Goal: Task Accomplishment & Management: Complete application form

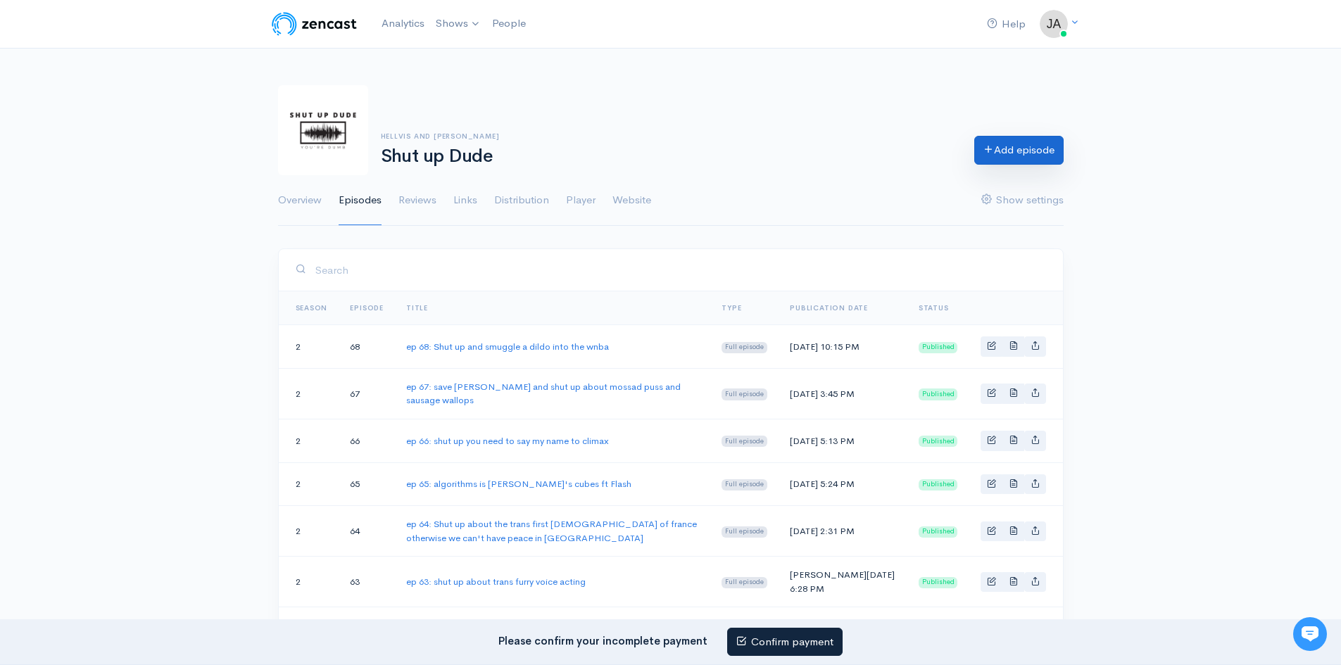
click at [1004, 148] on link "Add episode" at bounding box center [1018, 150] width 89 height 29
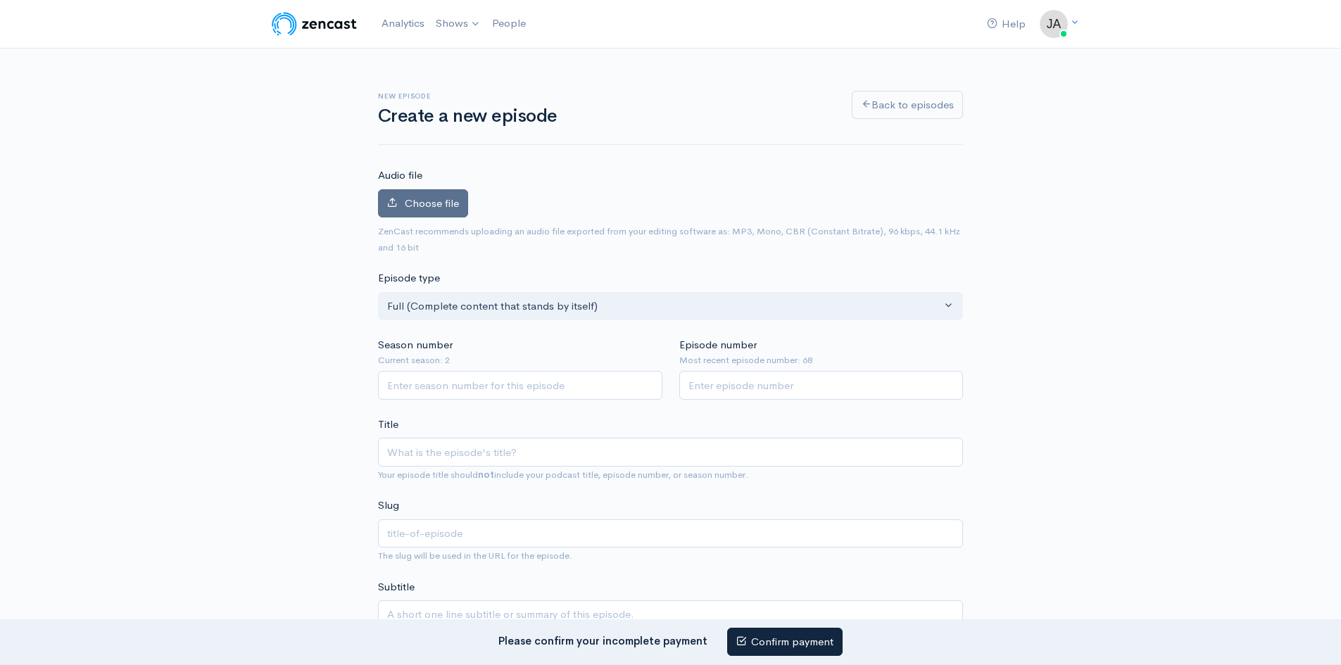
click at [420, 209] on span "Choose file" at bounding box center [432, 202] width 54 height 13
click at [0, 0] on input "Choose file" at bounding box center [0, 0] width 0 height 0
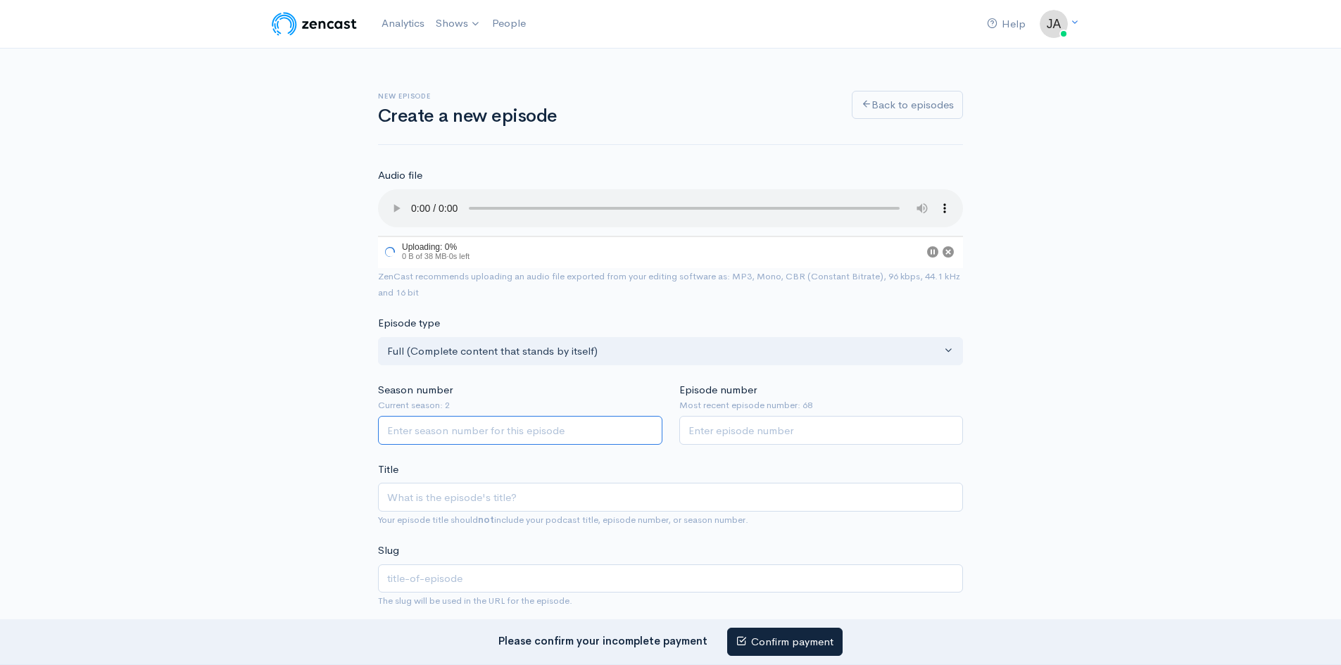
click at [434, 429] on input "Season number" at bounding box center [520, 430] width 284 height 29
type input "2"
click at [748, 441] on input "Episode number" at bounding box center [821, 432] width 284 height 29
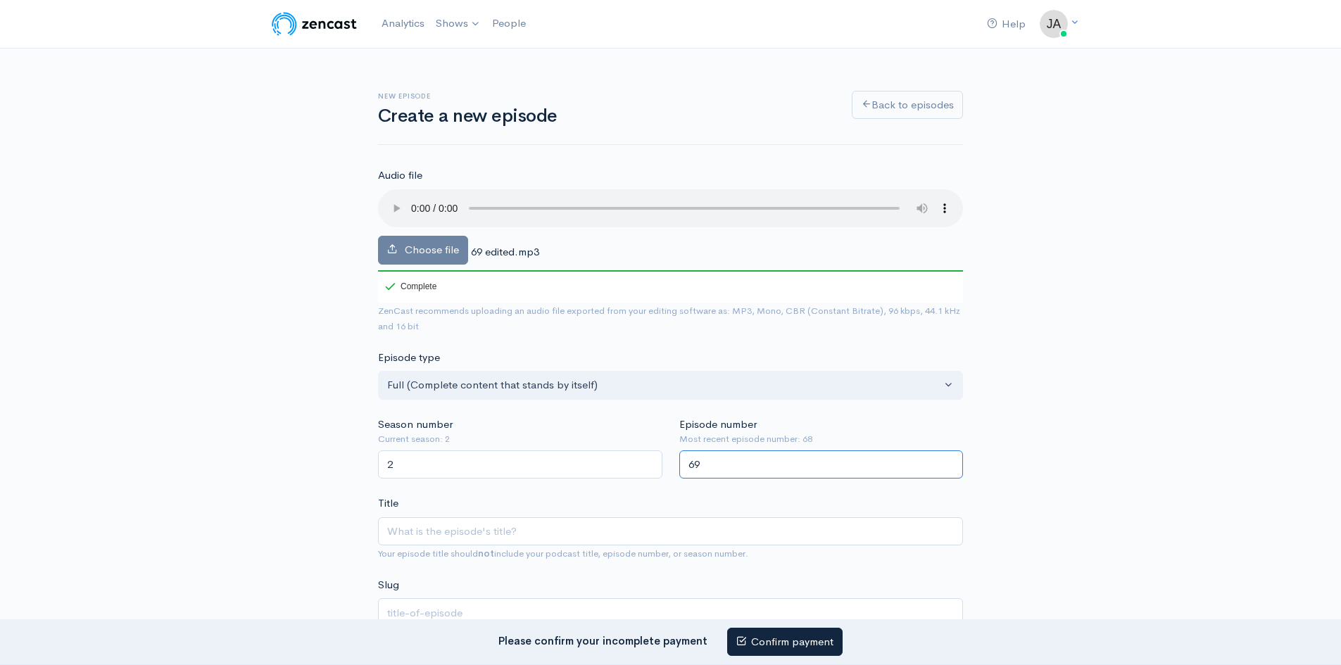
type input "69"
click at [444, 530] on input "Title" at bounding box center [670, 531] width 585 height 29
type input "e"
type input "ep"
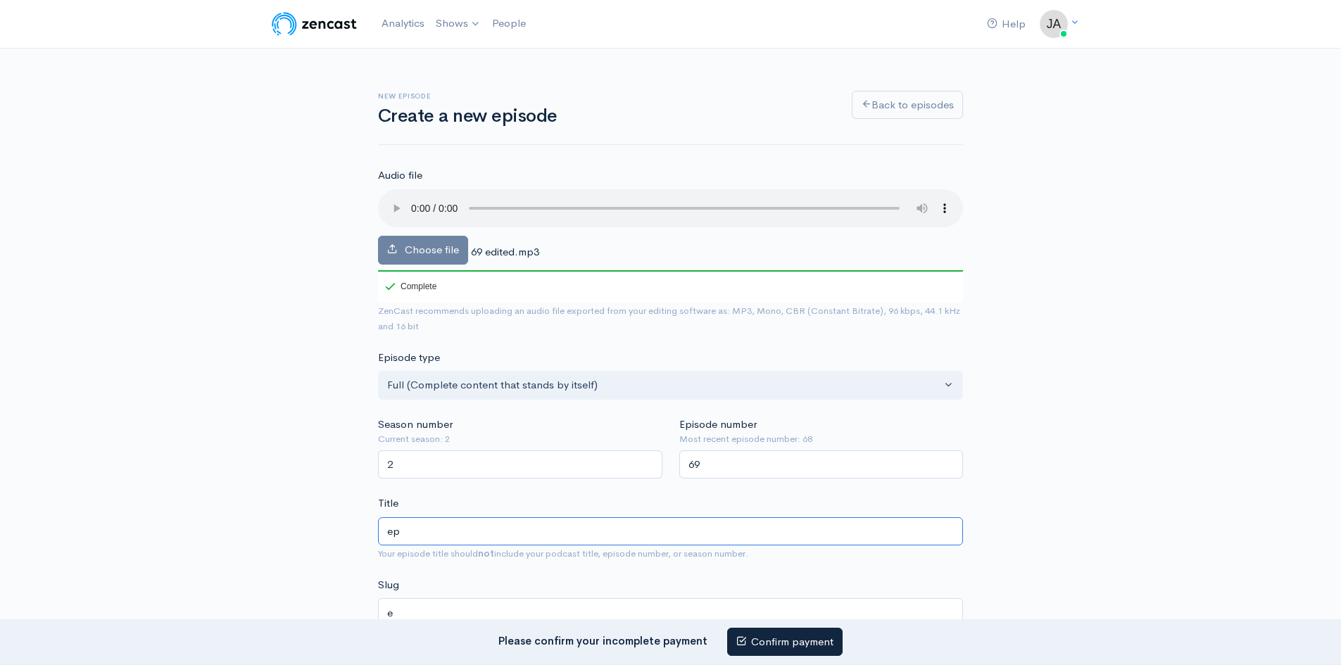
type input "ep"
type input "ep 6"
type input "ep-6"
type input "ep 69"
type input "ep-69"
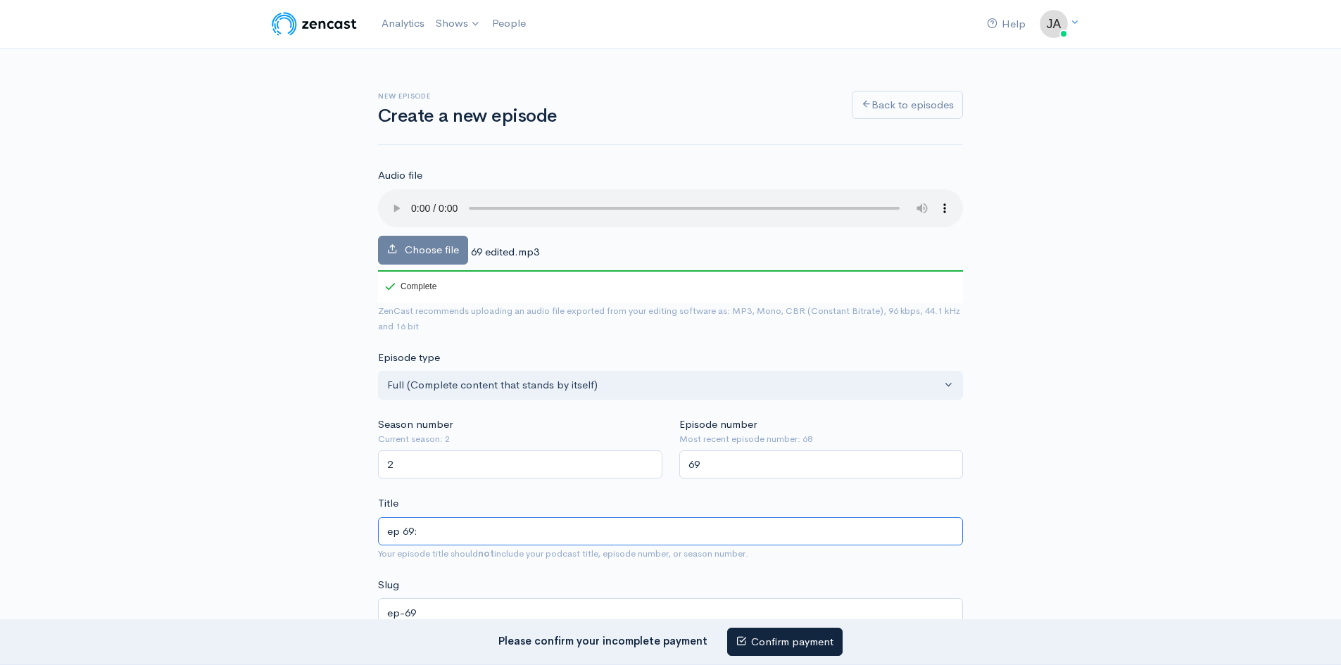
type input "ep 69: s"
type input "ep-69-s"
type input "ep 69: shu"
type input "ep-69-shu"
type input "ep 69: shut"
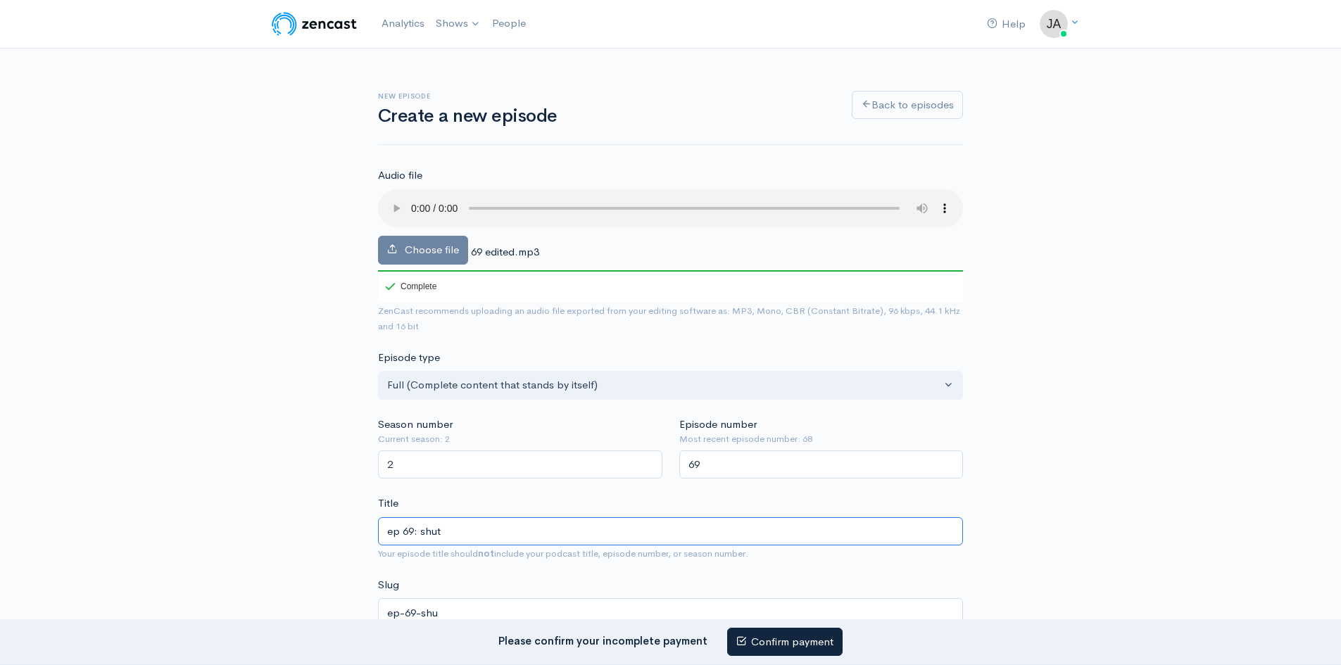
type input "ep-69-shut"
type input "ep 69: shut u"
type input "ep-69-shut-u"
type input "ep 69: shut up"
type input "ep-69-shut-up"
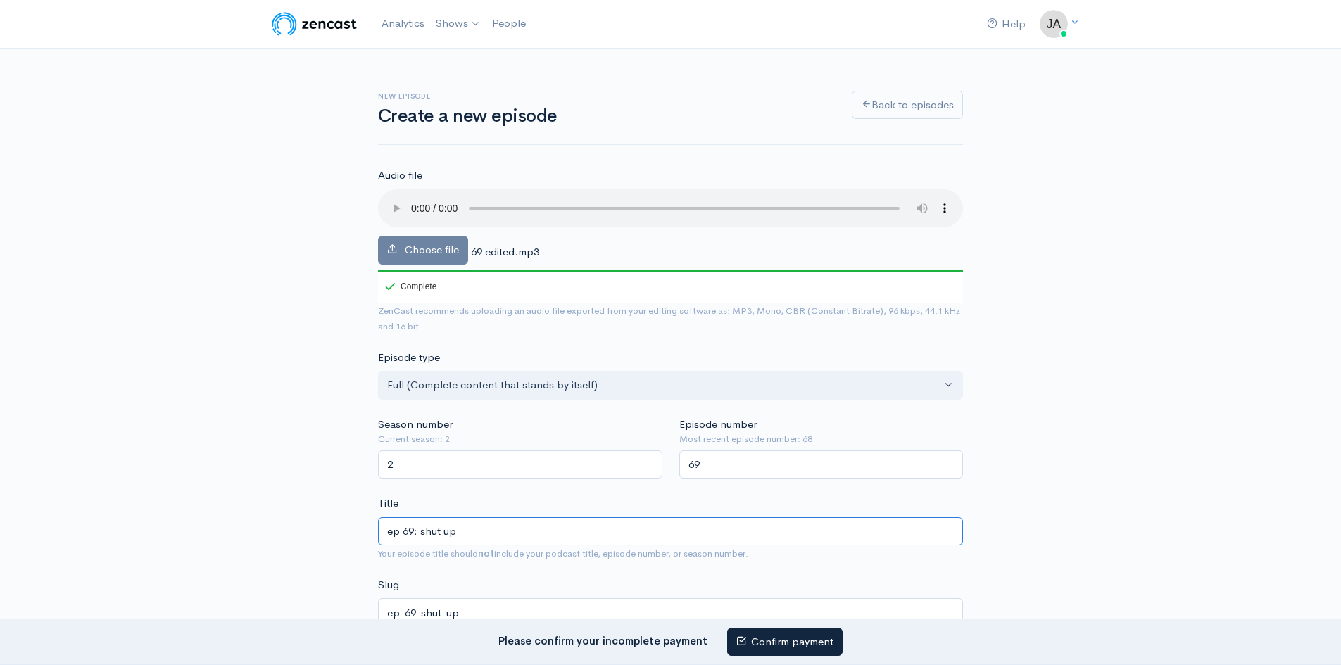
type input "ep 69: shut up a"
type input "ep-69-shut-up-a"
type input "ep 69: shut up and"
type input "ep-69-shut-up-and"
type input "ep 69: shut up and d"
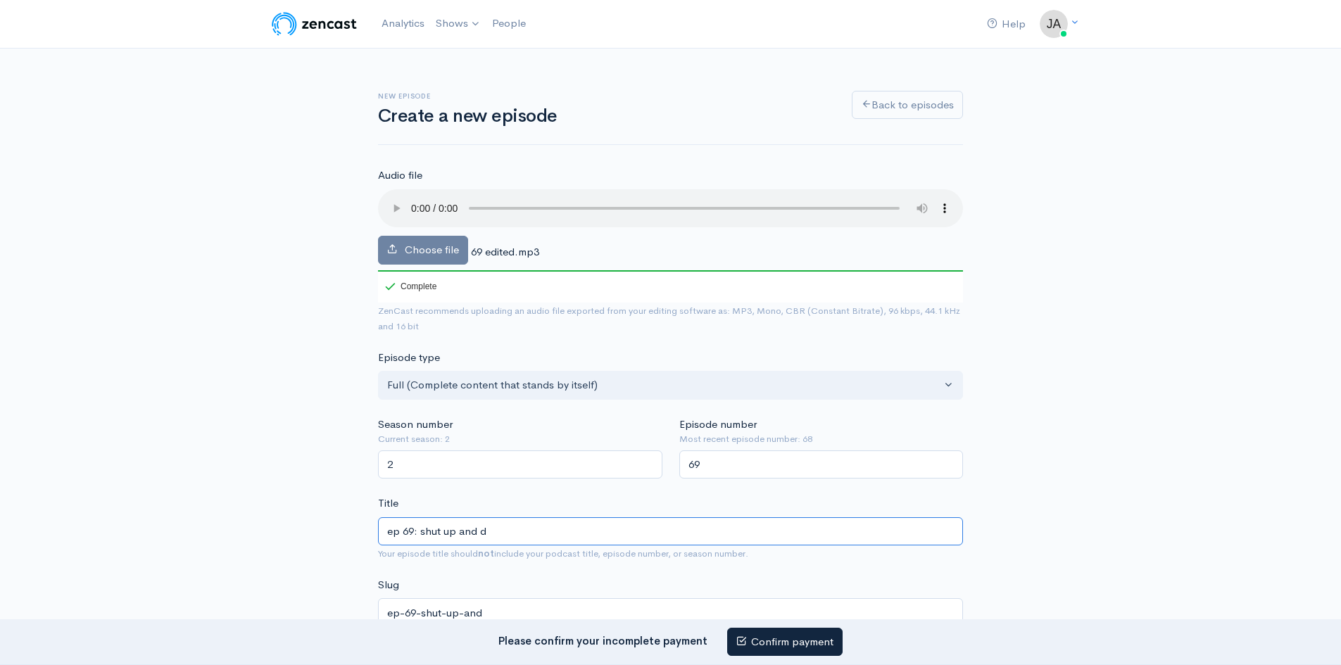
type input "ep-69-shut-up-and-d"
type input "ep 69: shut up and du"
type input "ep-69-shut-up-and-du"
type input "ep 69: shut up and duc"
type input "ep-69-shut-up-and-duc"
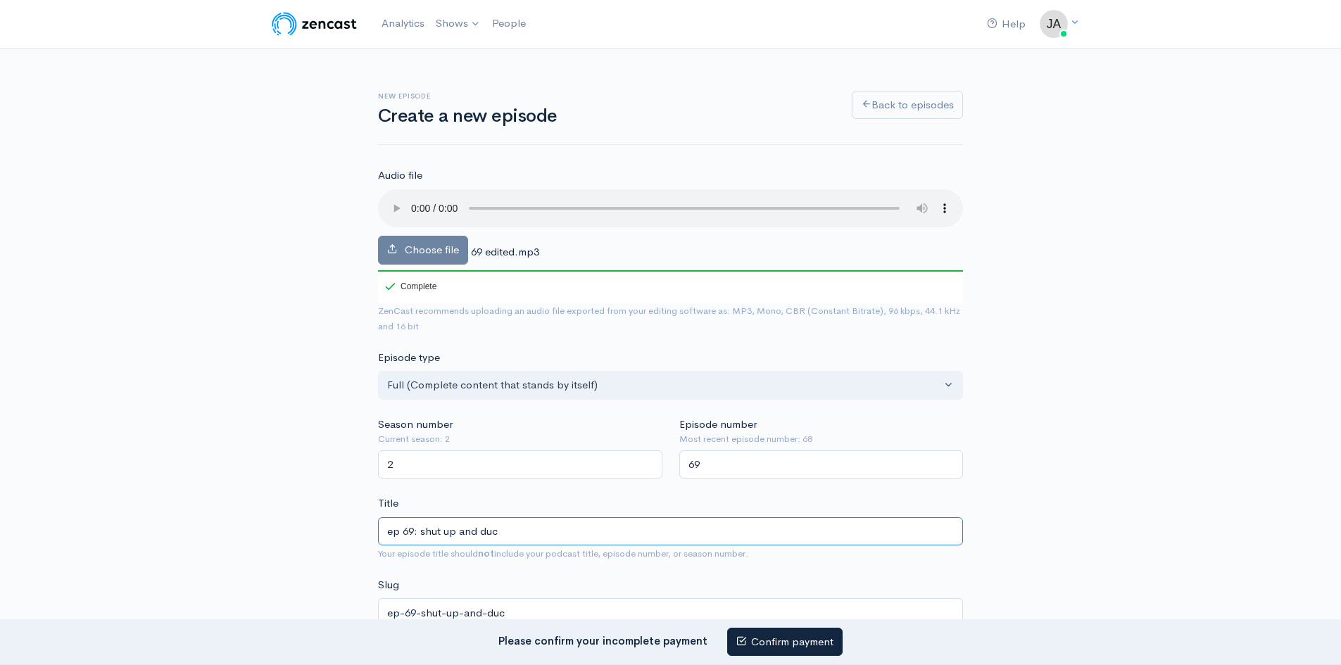
type input "ep 69: shut up and duck"
type input "ep-69-shut-up-and-duck"
type input "ep 69: shut up and duck t"
type input "ep-69-shut-up-and-duck-t"
type input "ep 69: shut up and duck th"
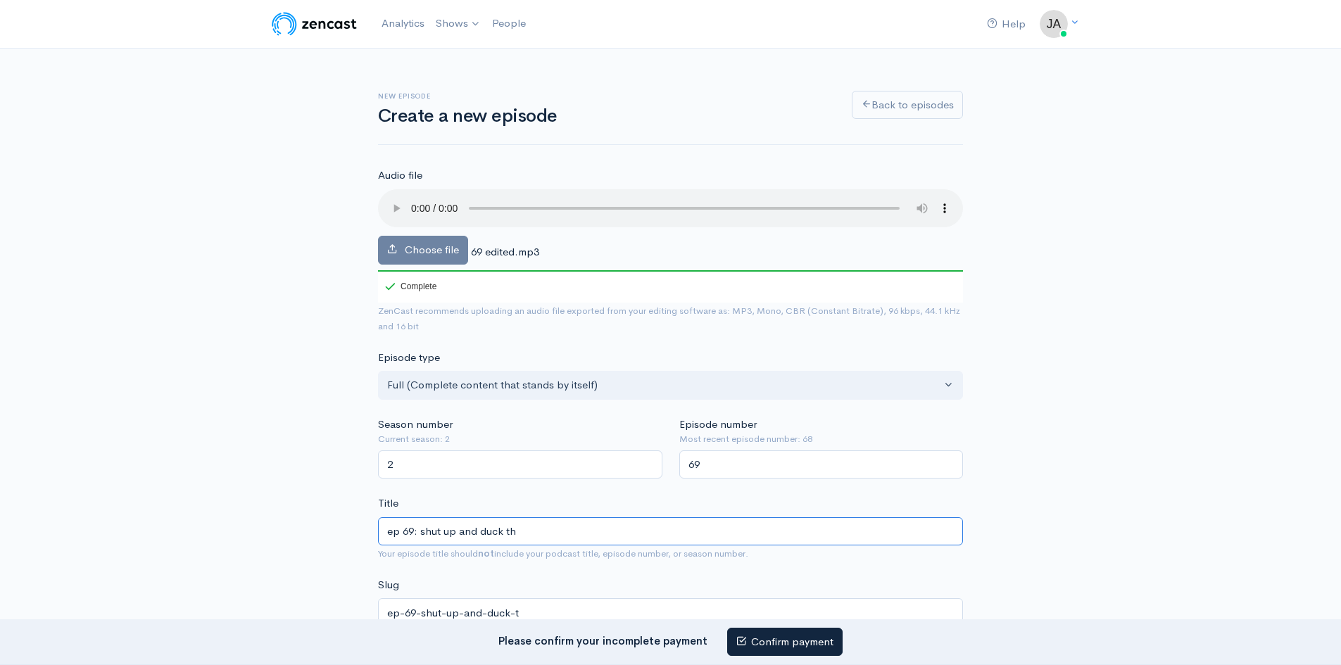
type input "ep-69-shut-up-and-duck-th"
type input "ep 69: shut up and duck thi"
type input "ep-69-shut-up-and-duck-thi"
type input "ep 69: shut up and duck this"
type input "ep-69-shut-up-and-duck-this"
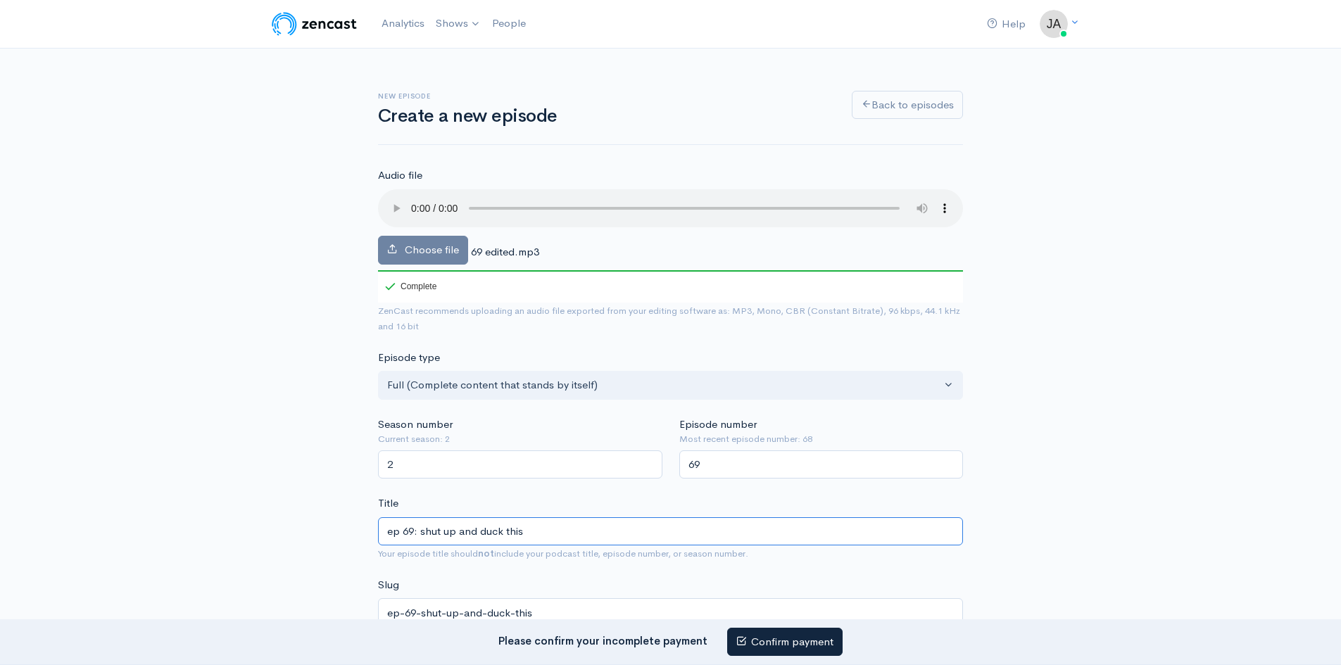
type input "ep 69: shut up and duck this h"
type input "ep-69-shut-up-and-duck-this-h"
type input "ep 69: shut up and duck this ho"
type input "ep-69-shut-up-and-duck-this-ho"
type input "ep 69: shut up and duck this hon"
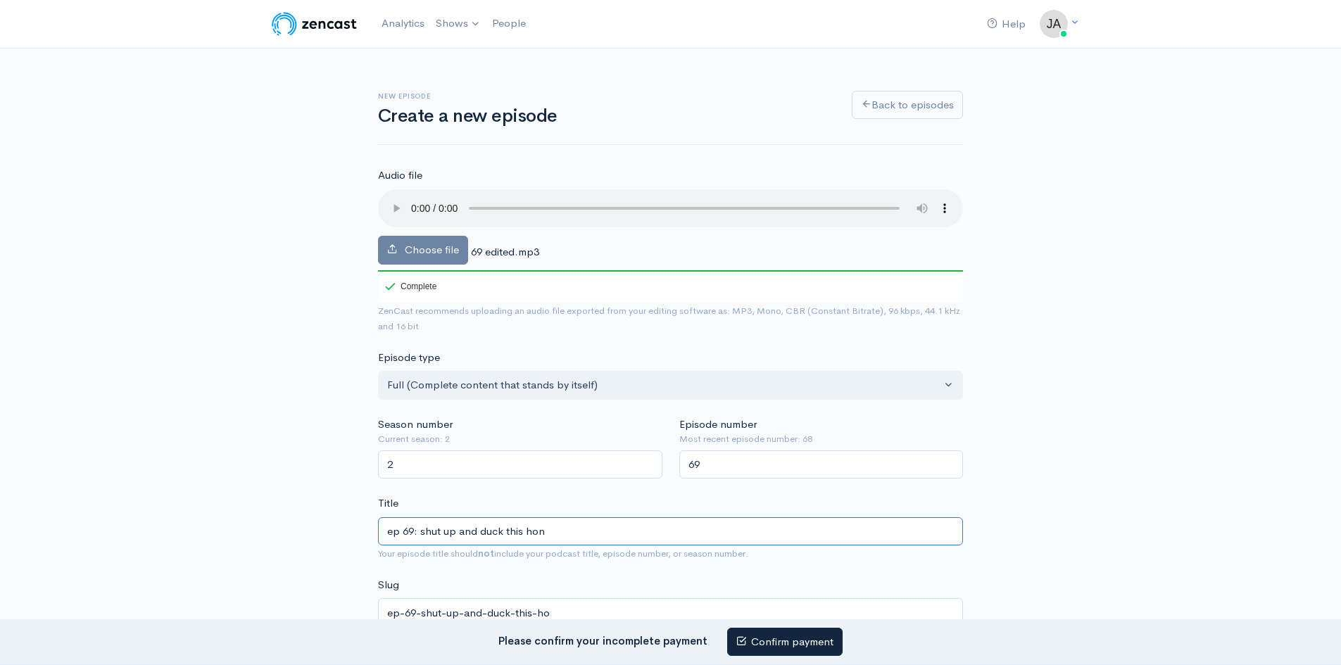
type input "ep-69-shut-up-and-duck-this-hon"
type input "ep 69: shut up and duck this hong"
type input "ep-69-shut-up-and-duck-this-hong"
type input "ep 69: shut up and duck this hongi"
type input "ep-69-shut-up-and-duck-this-hongi"
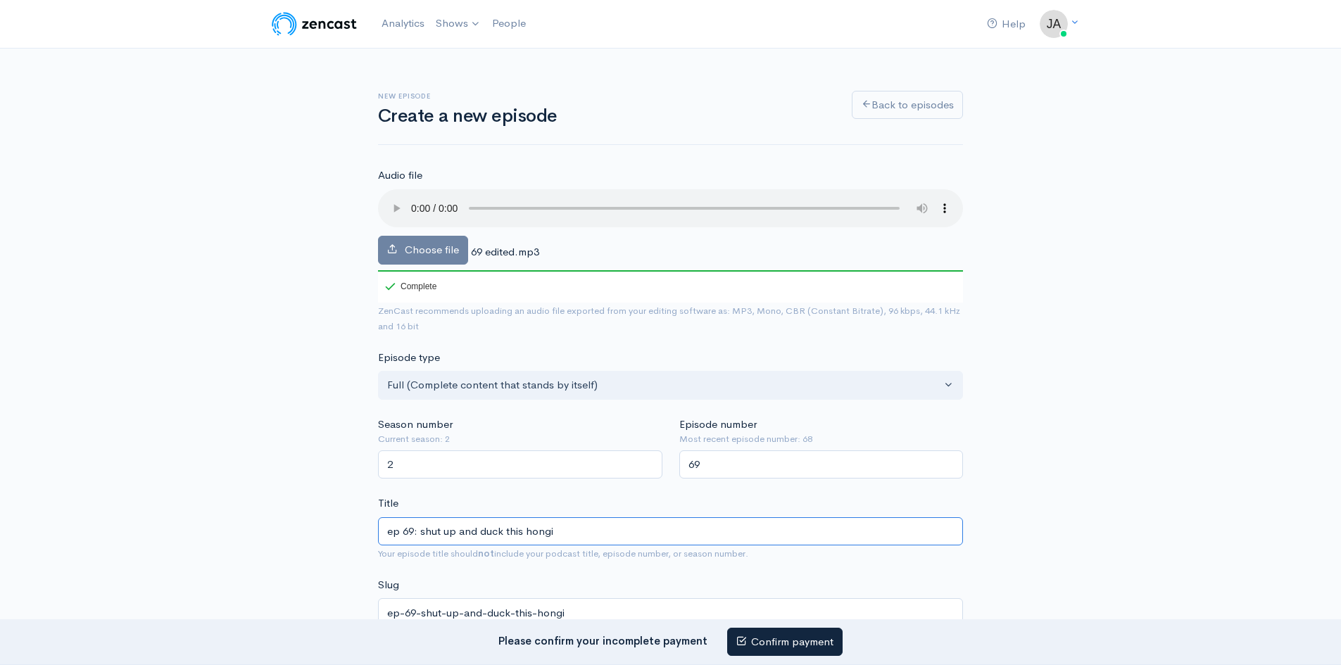
type input "ep 69: shut up and duck this hongi"
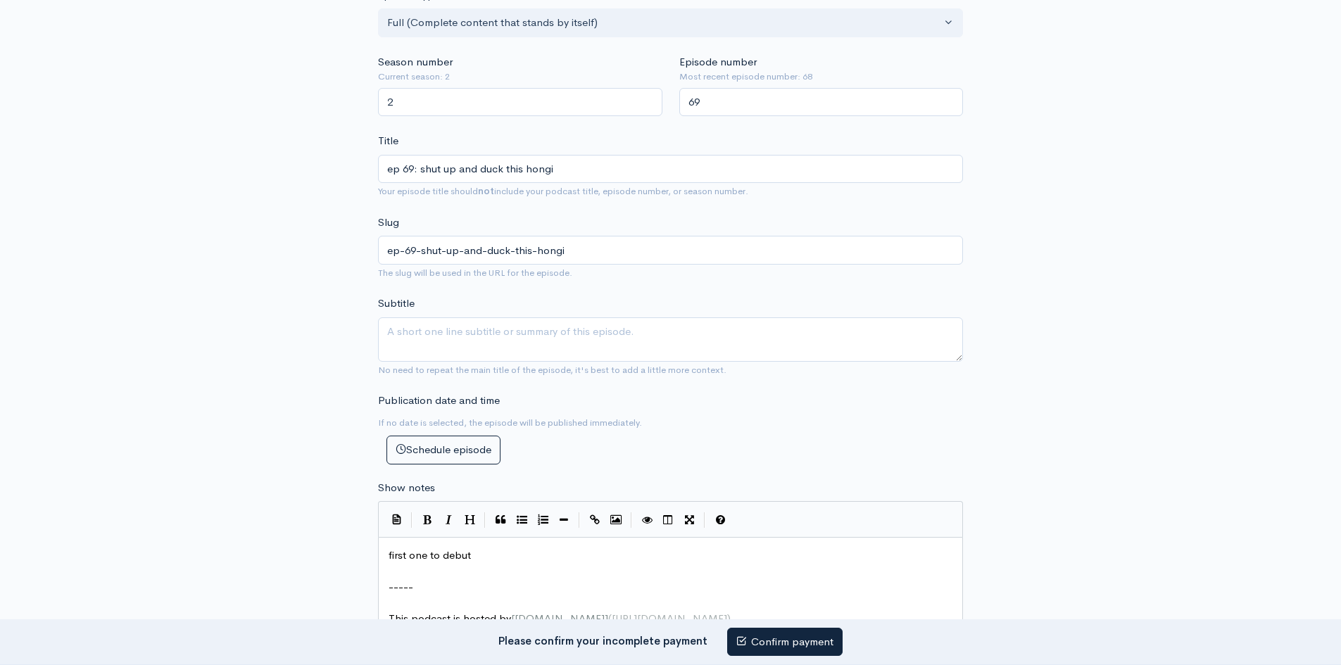
scroll to position [366, 0]
click at [536, 332] on textarea "Subtitle" at bounding box center [670, 336] width 585 height 44
click at [539, 320] on textarea "Subtitle" at bounding box center [670, 336] width 585 height 44
paste textarea "Farts, last words, knees, jeans, milo, incels, laura loomer deposed, gavin news…"
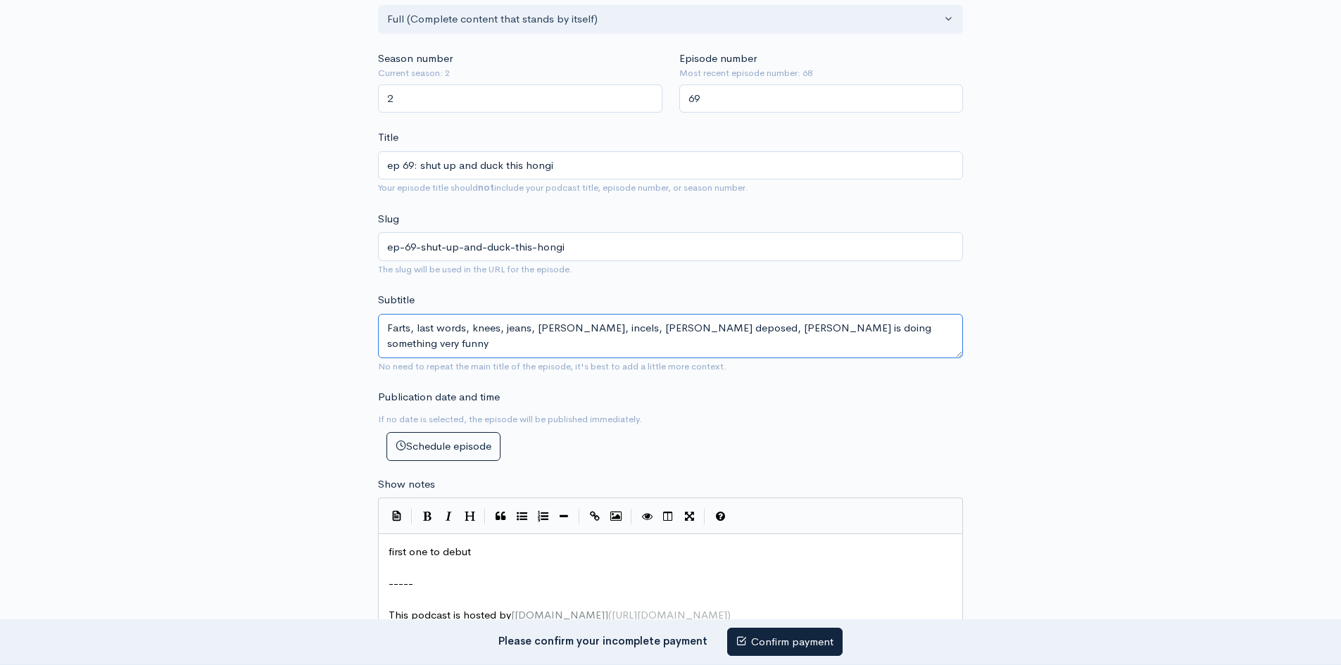
type textarea "Farts, last words, knees, jeans, milo, incels, laura loomer deposed, gavin news…"
type textarea "-----"
drag, startPoint x: 515, startPoint y: 572, endPoint x: 305, endPoint y: 574, distance: 209.8
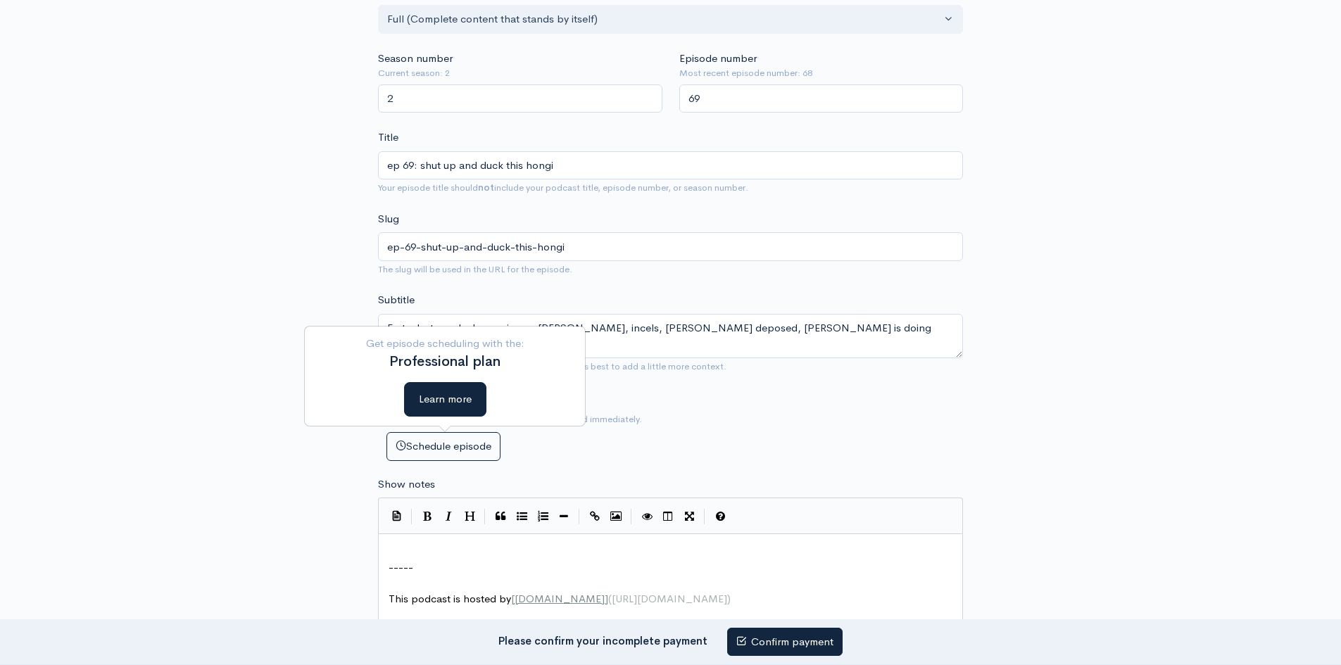
click at [448, 545] on pre "​" at bounding box center [676, 552] width 580 height 16
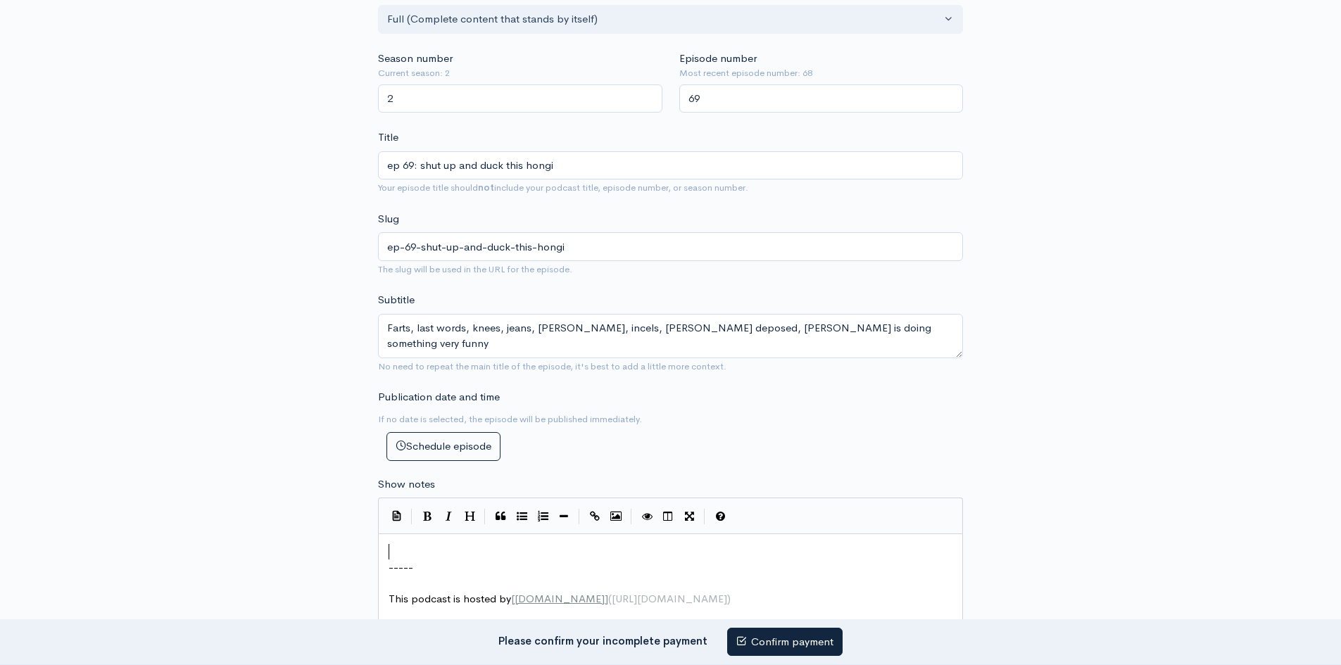
type textarea "​"
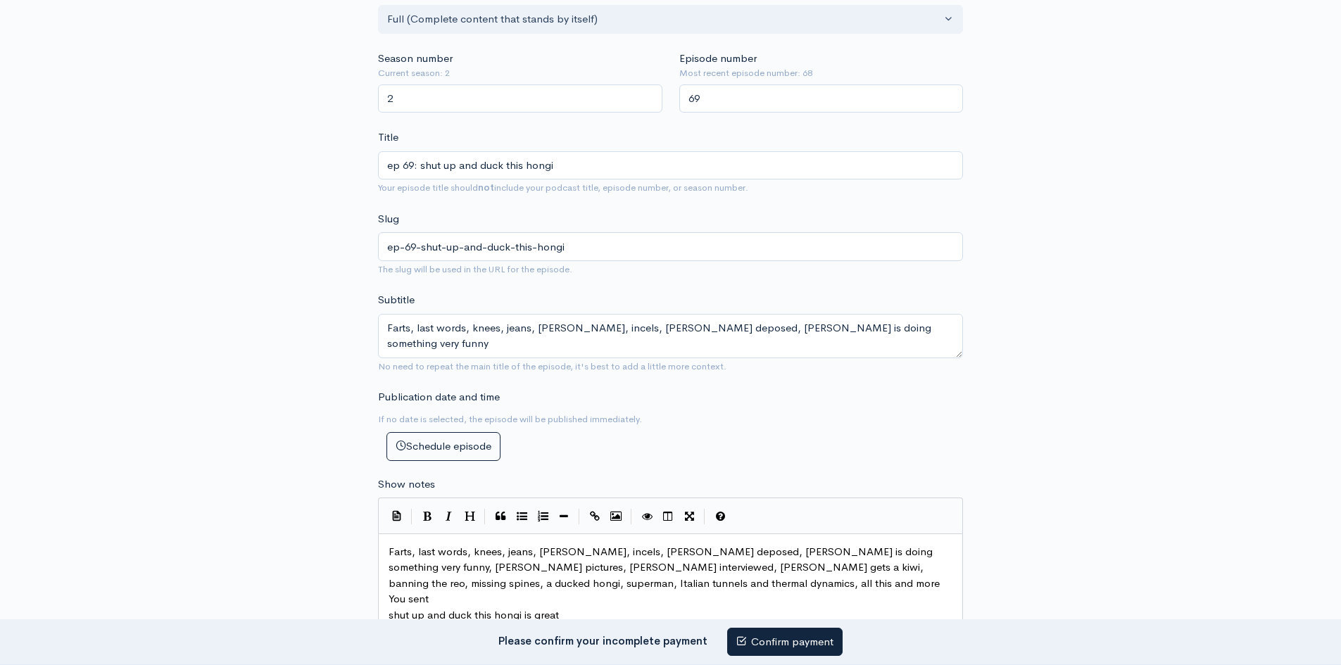
click at [301, 419] on div "New episode Create a new episode Back to episodes Audio file Choose file 69 edi…" at bounding box center [671, 457] width 802 height 1549
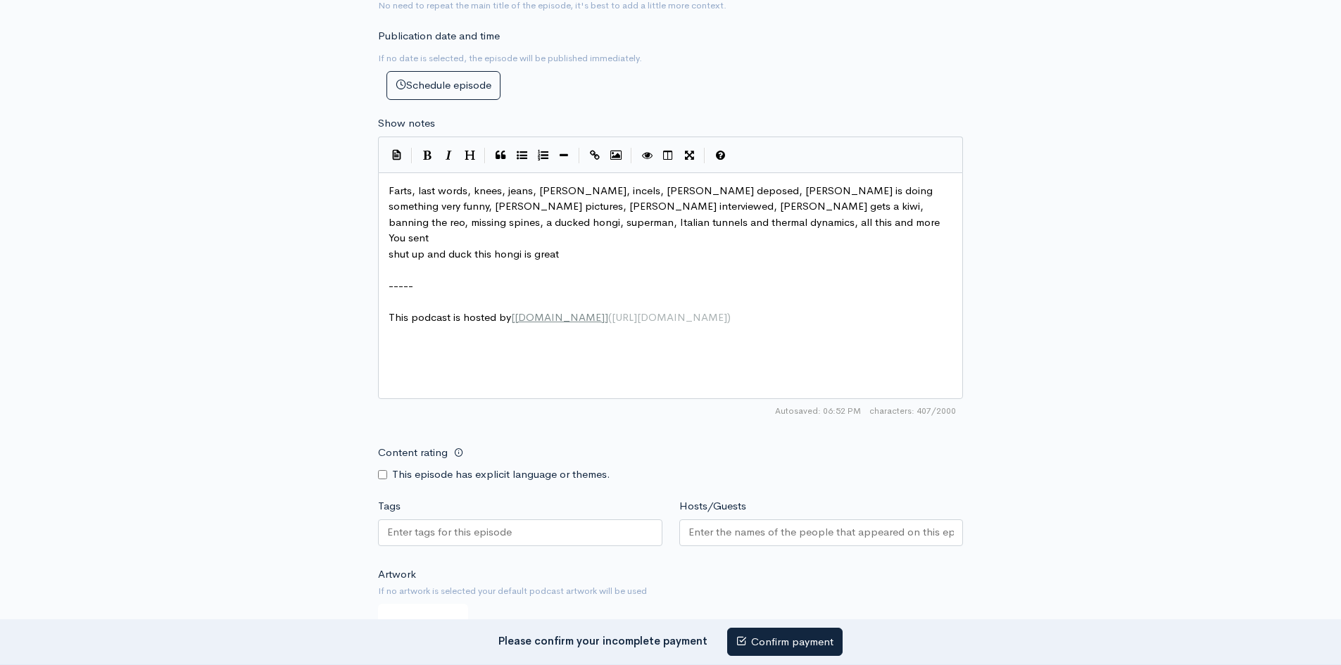
scroll to position [760, 0]
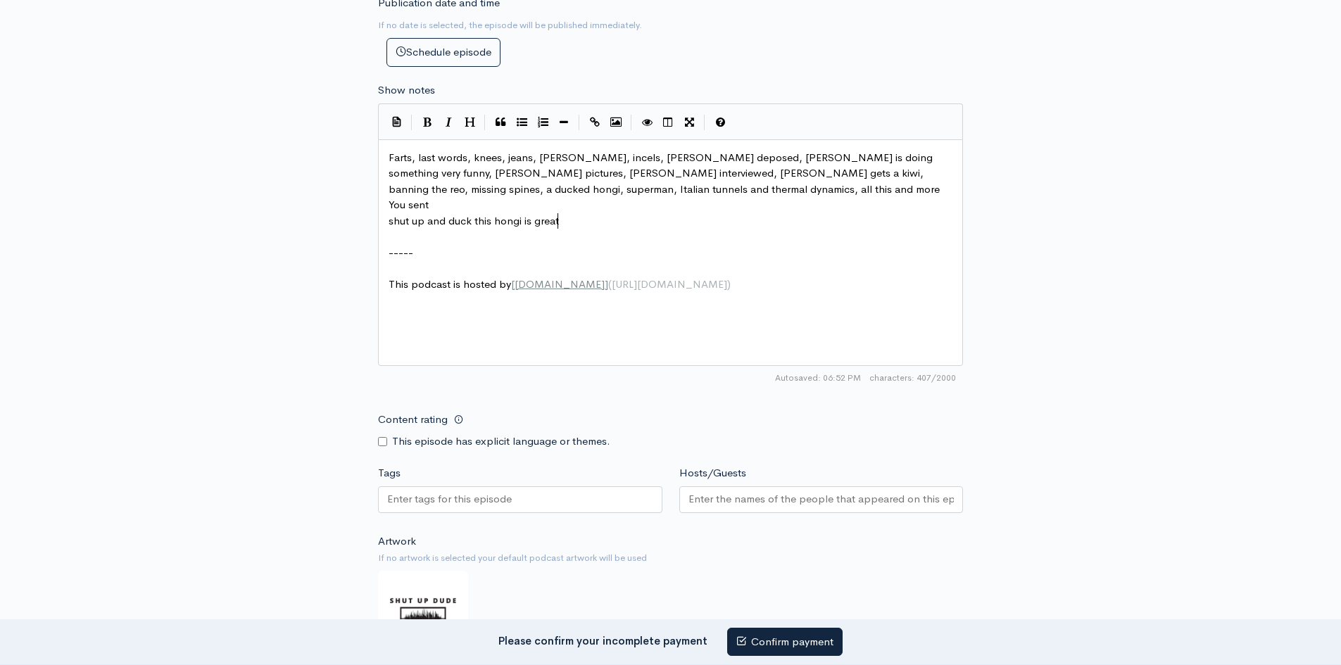
click at [561, 229] on pre "​" at bounding box center [676, 237] width 580 height 16
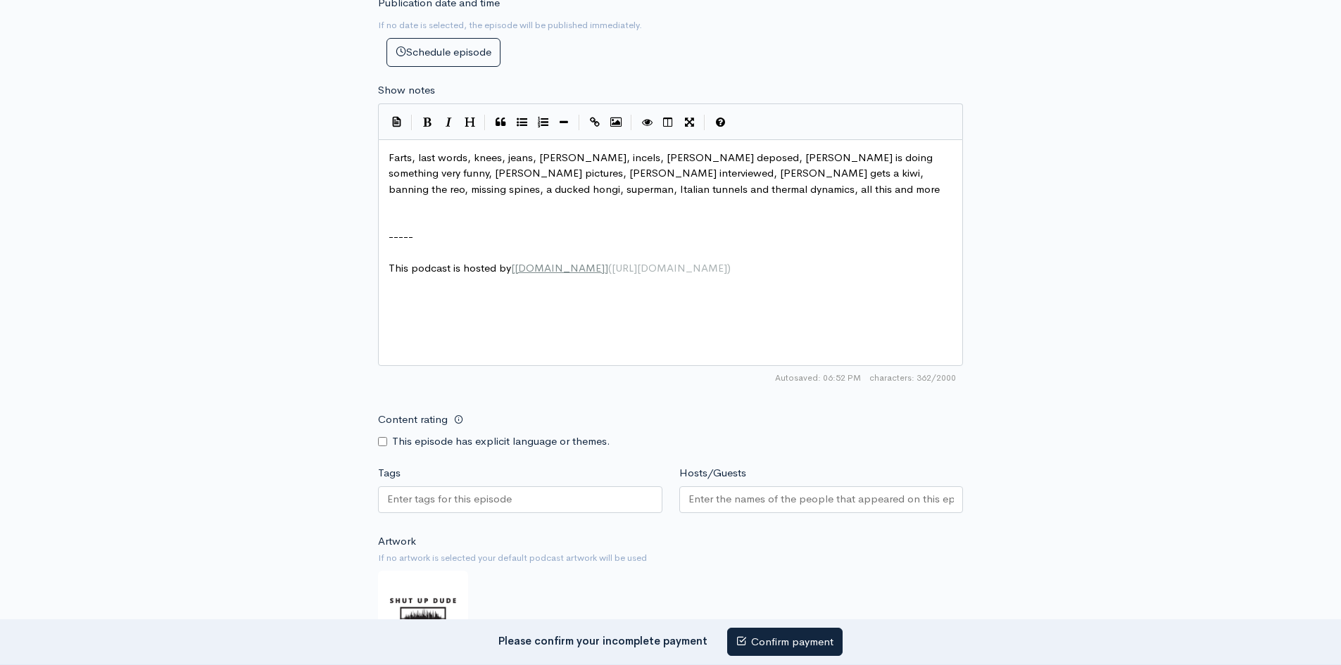
click at [436, 189] on span "Farts, last words, knees, jeans, milo, incels, laura loomer deposed, gavin news…" at bounding box center [664, 173] width 551 height 45
type textarea "stuff"
click at [381, 439] on input "Content rating" at bounding box center [382, 441] width 9 height 9
checkbox input "true"
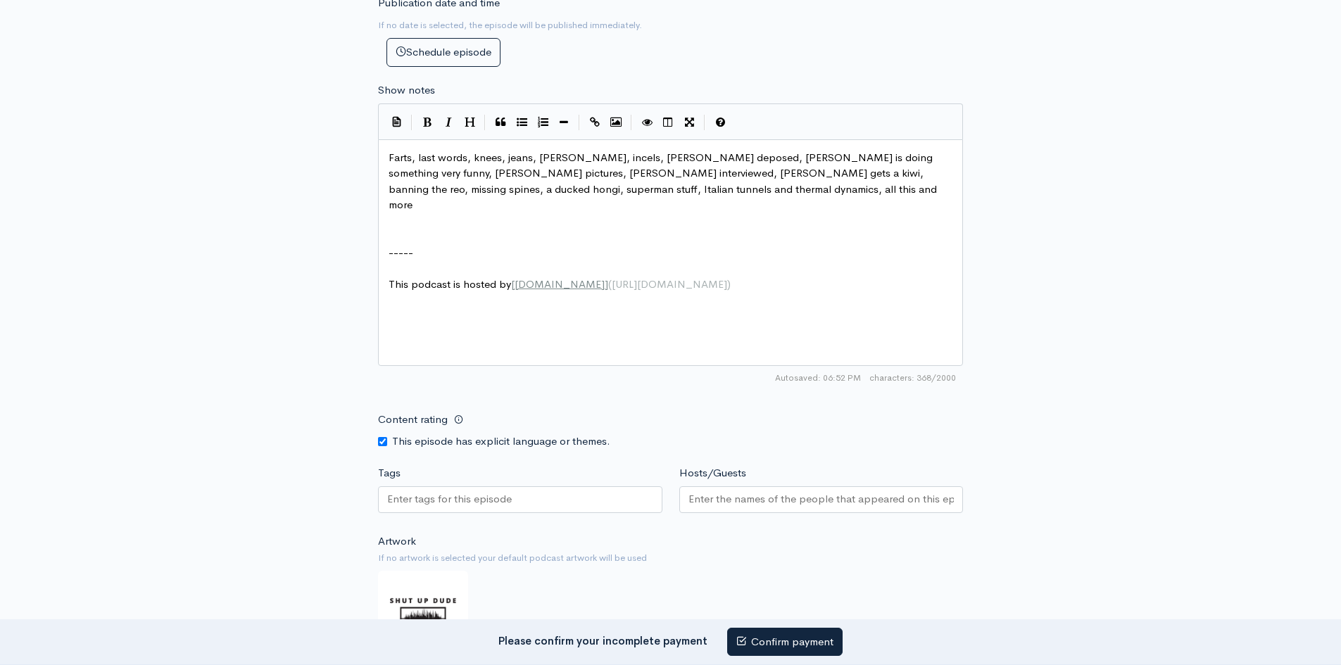
click at [421, 515] on div at bounding box center [520, 502] width 284 height 32
click at [413, 500] on input "Tags" at bounding box center [450, 499] width 127 height 16
click at [326, 499] on div "New episode Create a new episode Back to episodes Audio file Choose file 69 edi…" at bounding box center [671, 62] width 802 height 1549
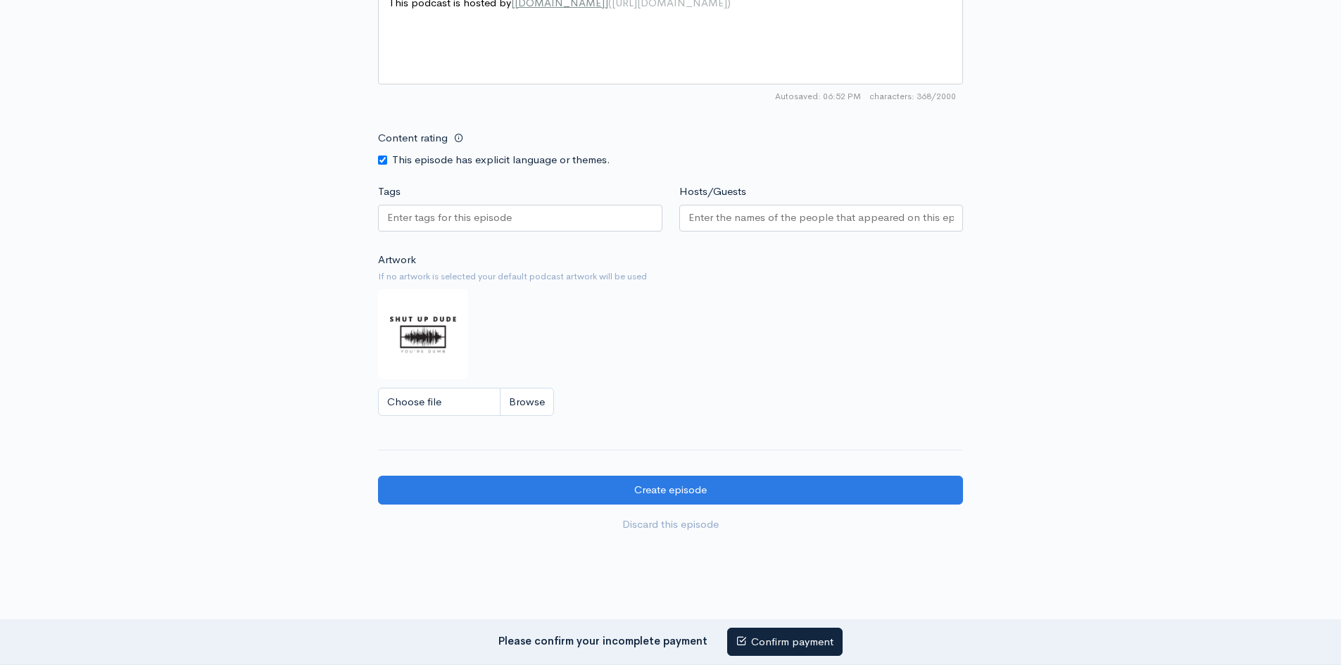
scroll to position [1070, 0]
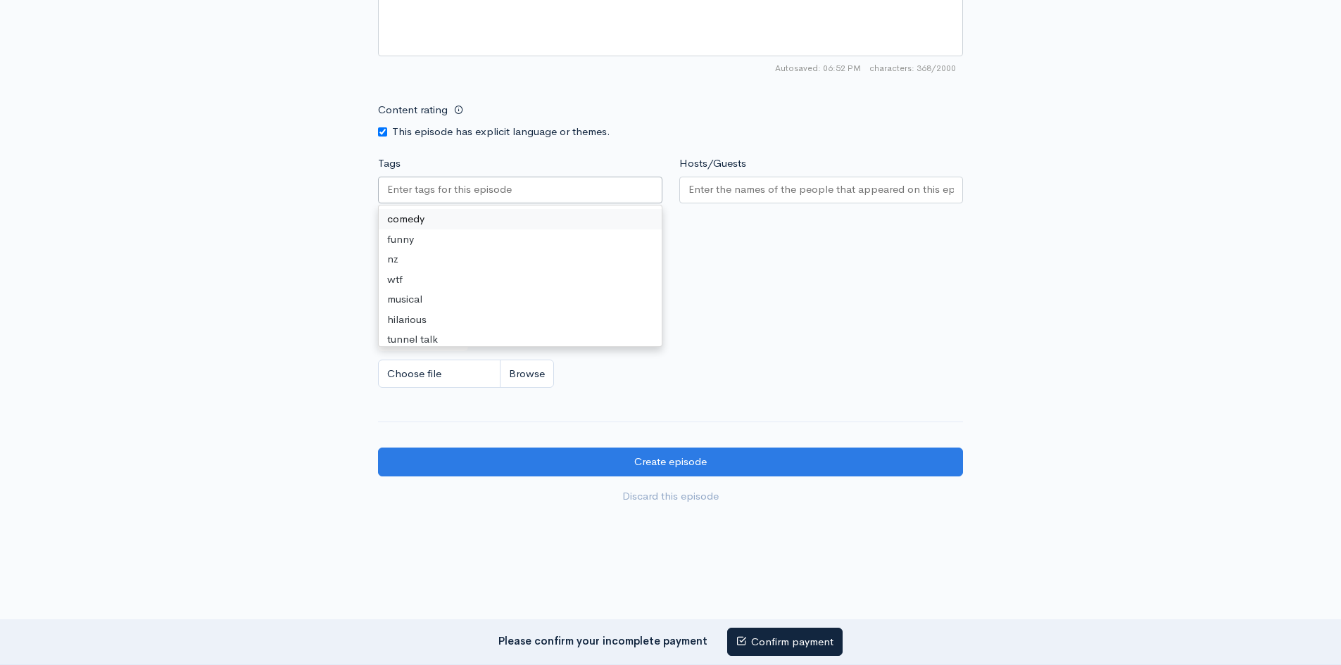
click at [396, 185] on input "Tags" at bounding box center [450, 190] width 127 height 16
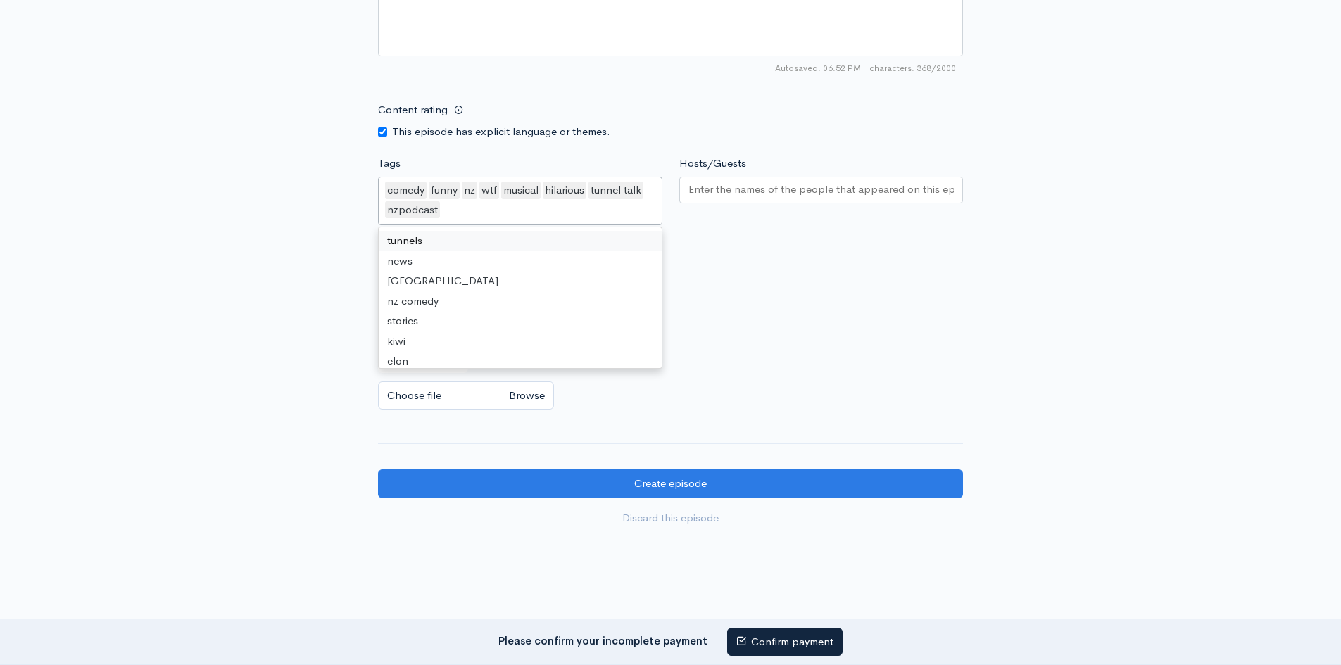
click at [401, 215] on div "nzpodcast" at bounding box center [412, 210] width 55 height 18
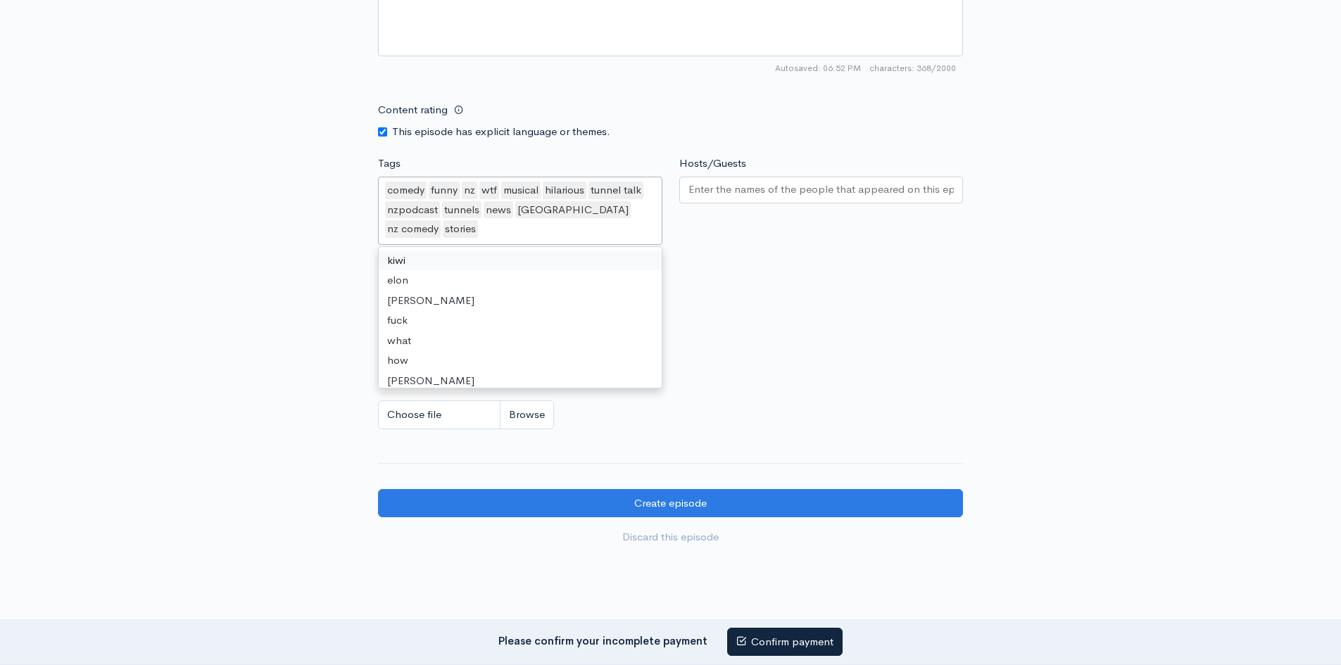
click at [398, 241] on div "comedy funny nz wtf musical hilarious tunnel talk nzpodcast tunnels news new ze…" at bounding box center [520, 211] width 284 height 68
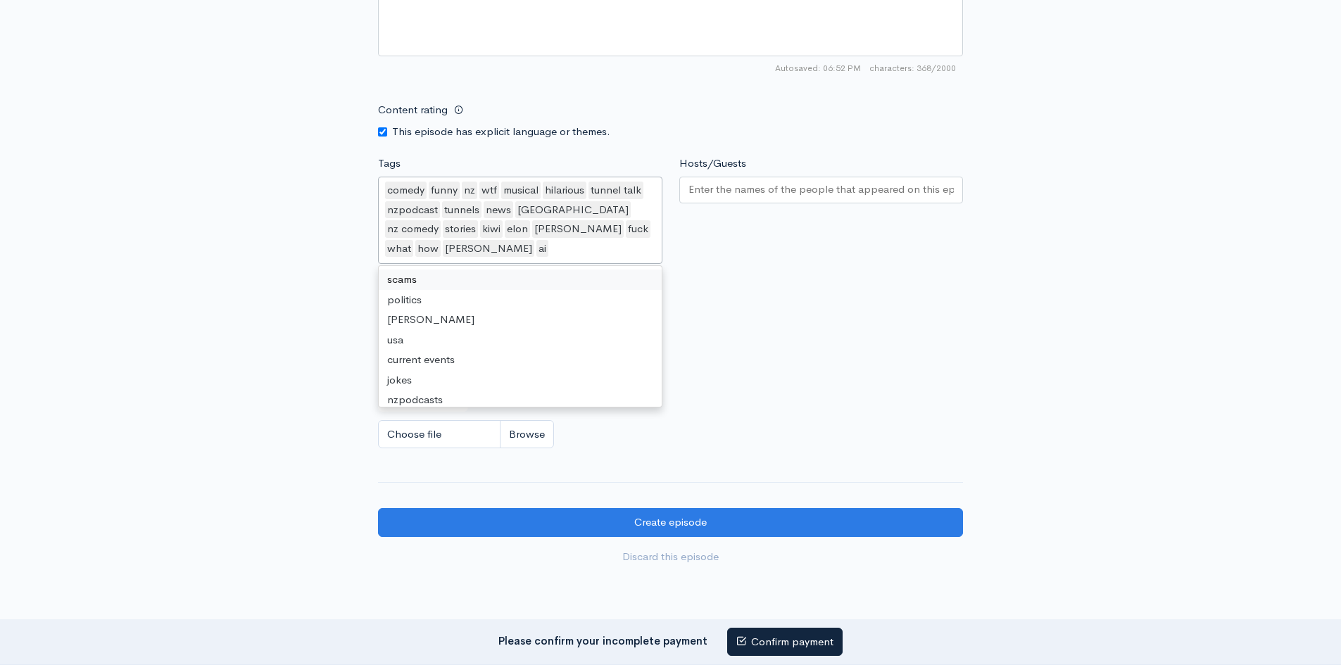
click at [398, 263] on div "comedy funny nz wtf musical hilarious tunnel talk nzpodcast tunnels news new ze…" at bounding box center [520, 220] width 284 height 87
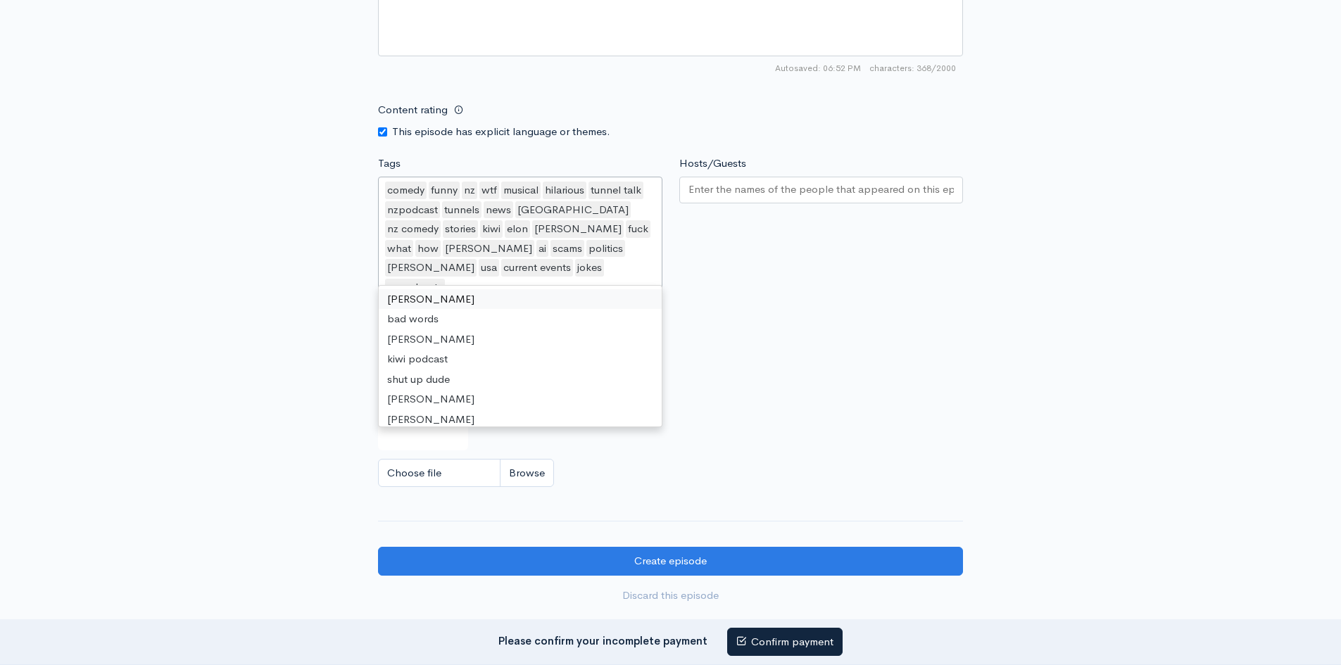
click at [398, 278] on div "comedy funny nz wtf musical hilarious tunnel talk nzpodcast tunnels news new ze…" at bounding box center [520, 240] width 284 height 126
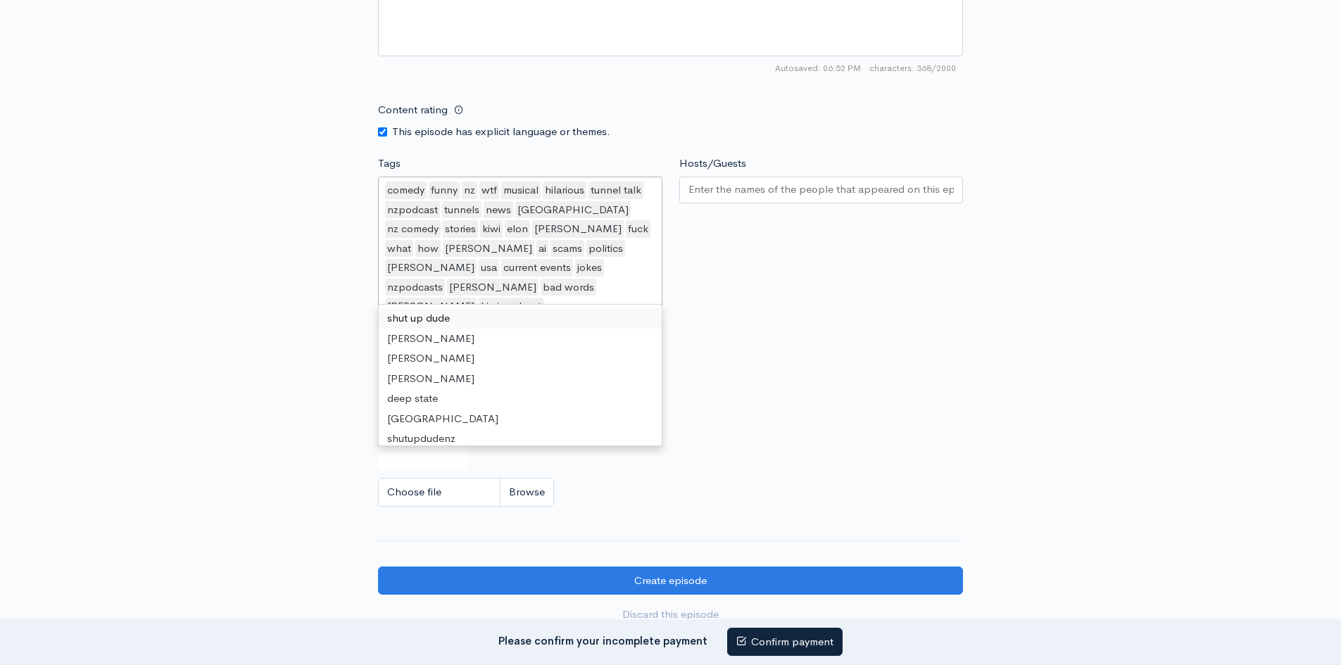
click at [398, 298] on div "comedy funny nz wtf musical hilarious tunnel talk nzpodcast tunnels news new ze…" at bounding box center [520, 250] width 284 height 146
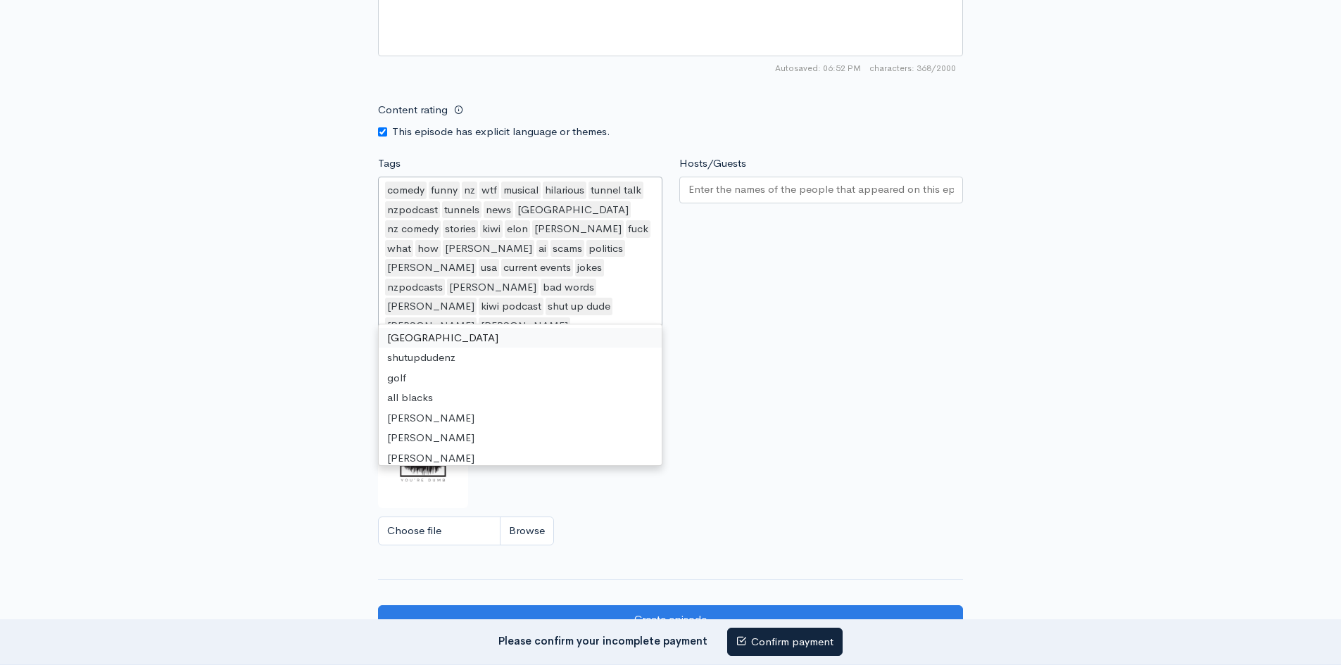
click at [398, 320] on div "comedy funny nz wtf musical hilarious tunnel talk nzpodcast tunnels news new ze…" at bounding box center [520, 269] width 284 height 184
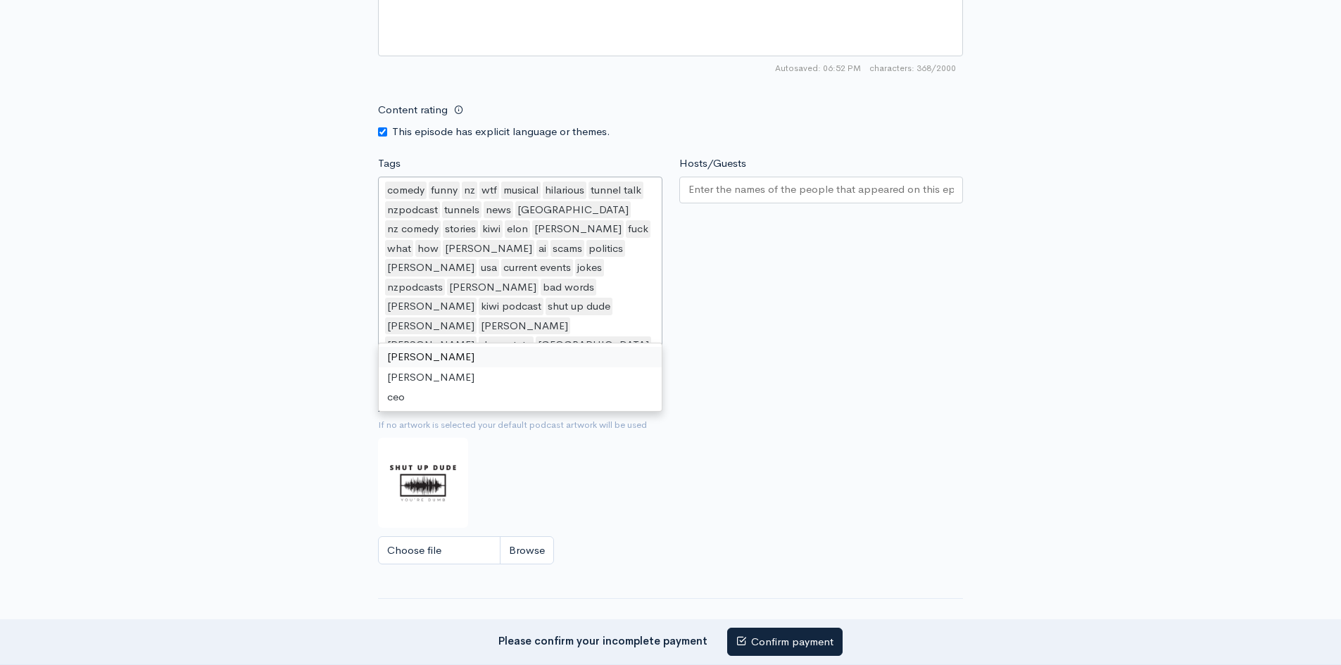
click at [398, 336] on div "comedy funny nz wtf musical hilarious tunnel talk nzpodcast tunnels news new ze…" at bounding box center [520, 278] width 284 height 203
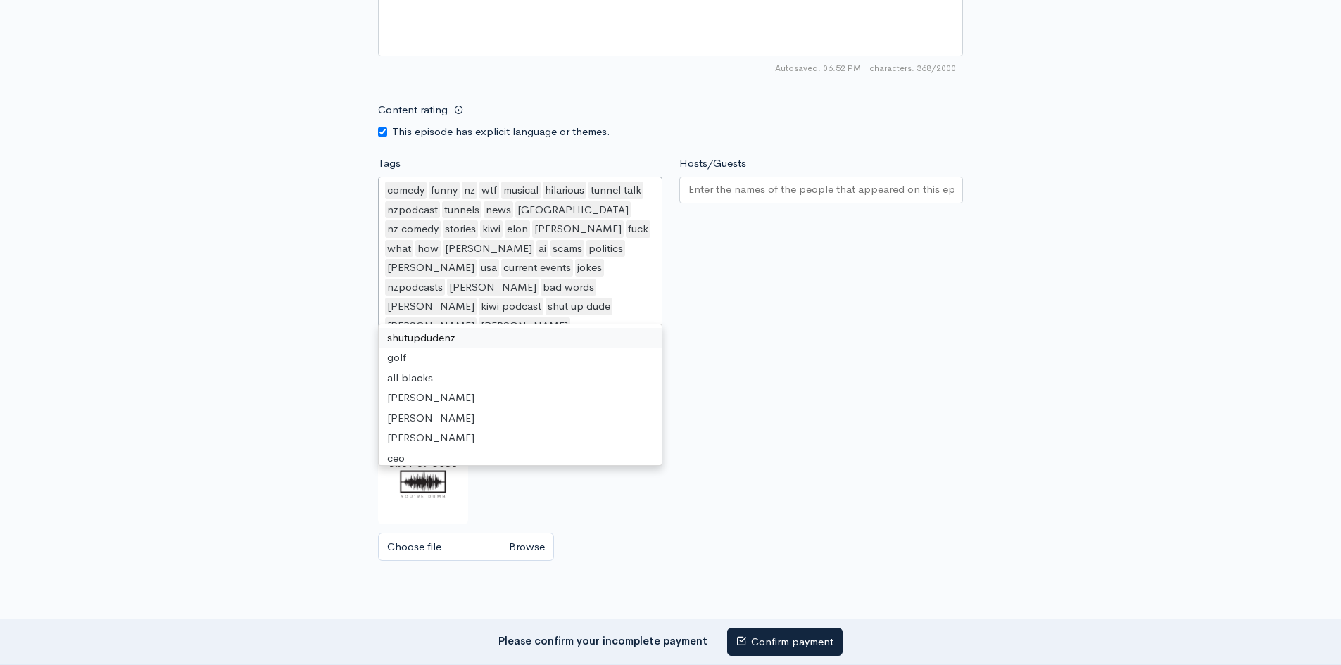
scroll to position [7, 0]
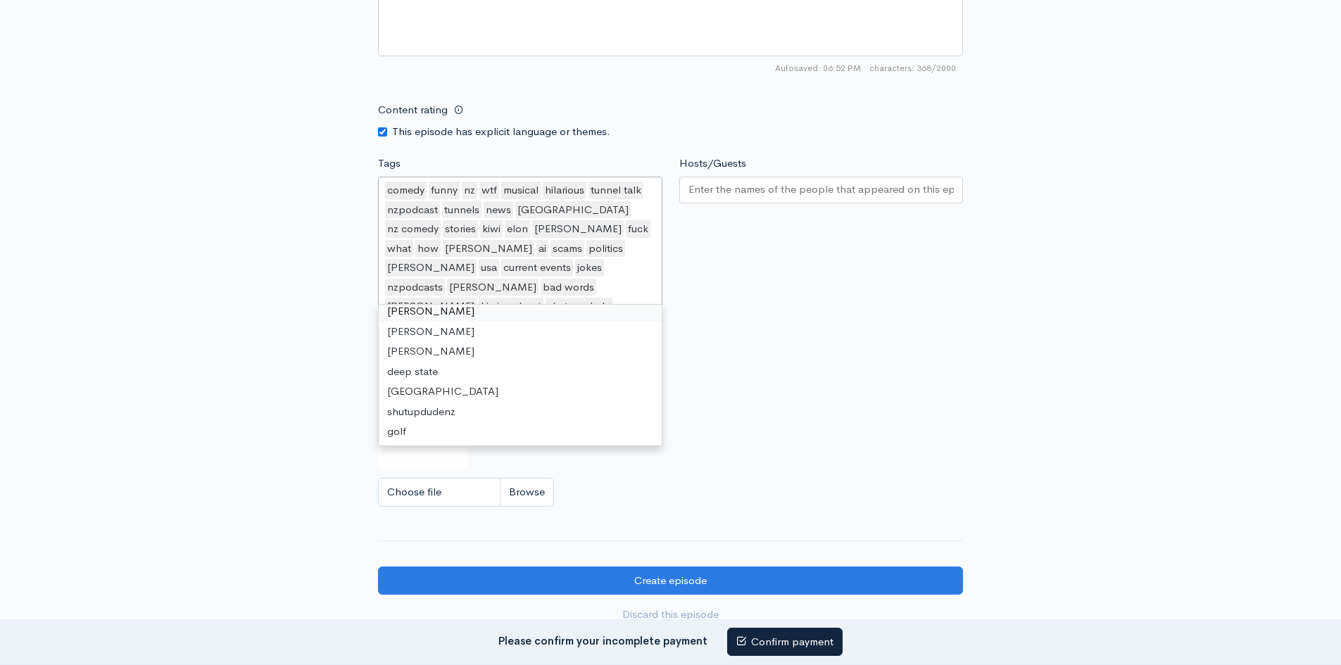
click at [546, 294] on div "comedy funny nz wtf musical hilarious tunnel talk nzpodcast tunnels news new ze…" at bounding box center [520, 250] width 284 height 146
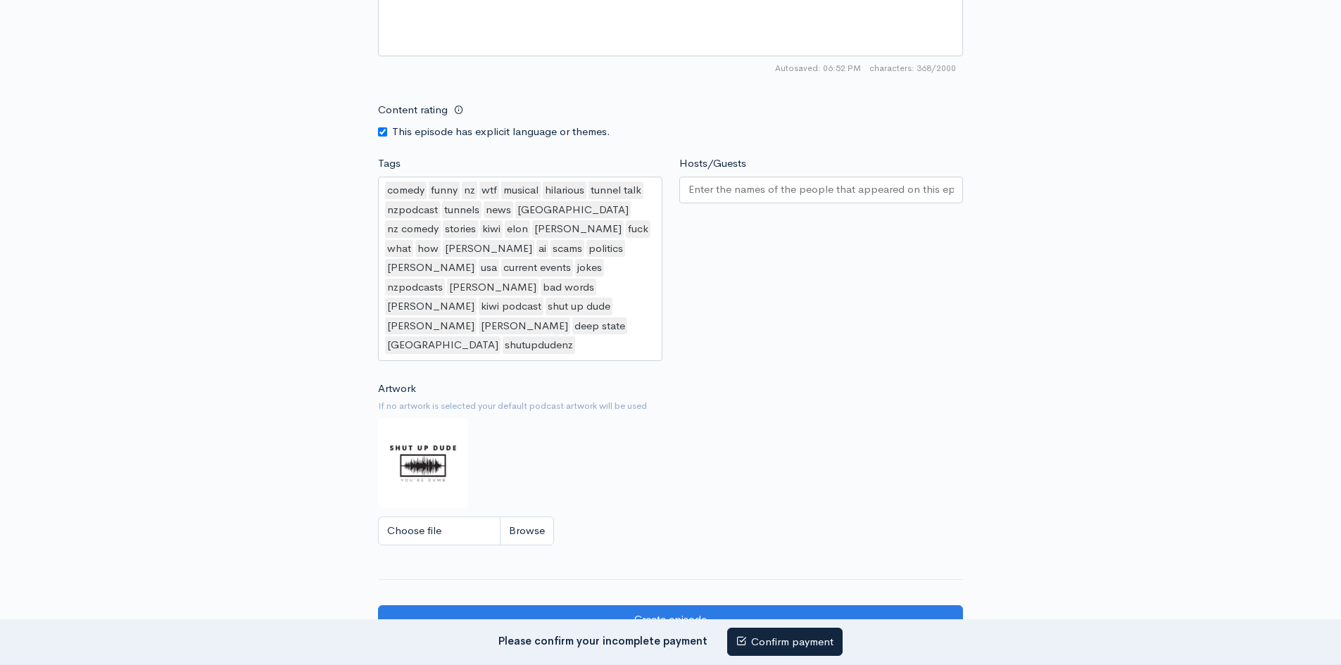
click at [740, 203] on div at bounding box center [821, 190] width 284 height 27
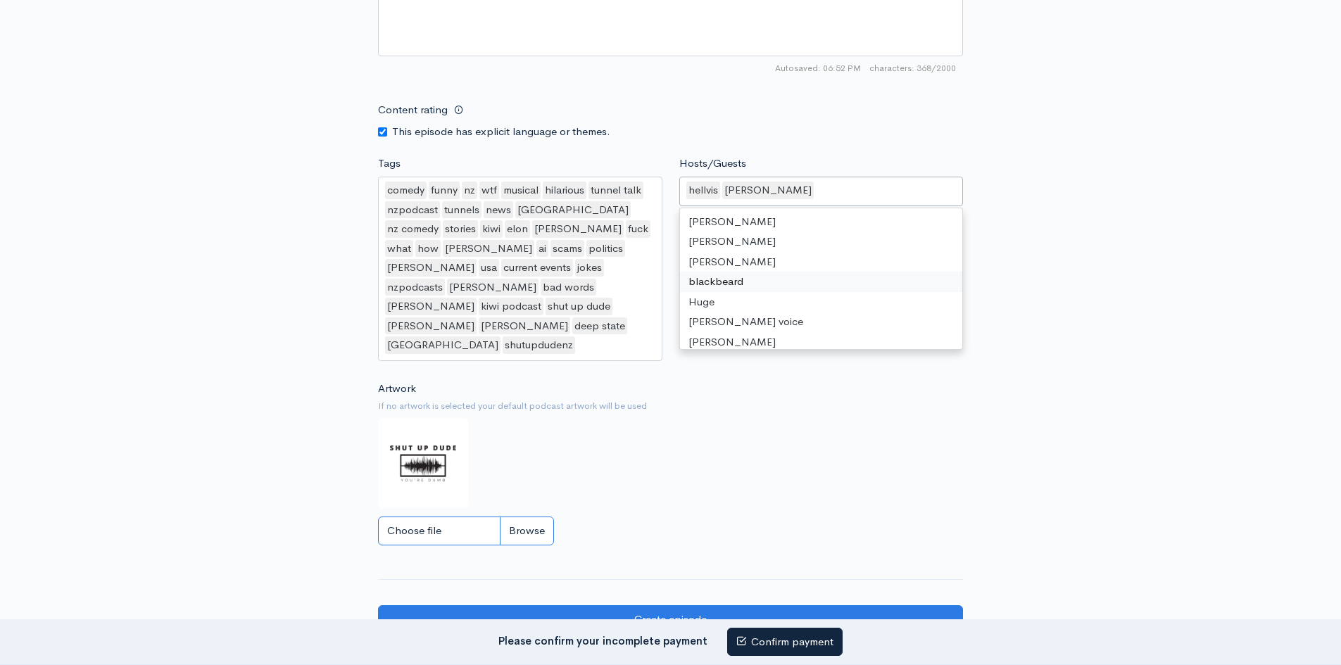
click at [534, 517] on input "Choose file" at bounding box center [466, 531] width 176 height 29
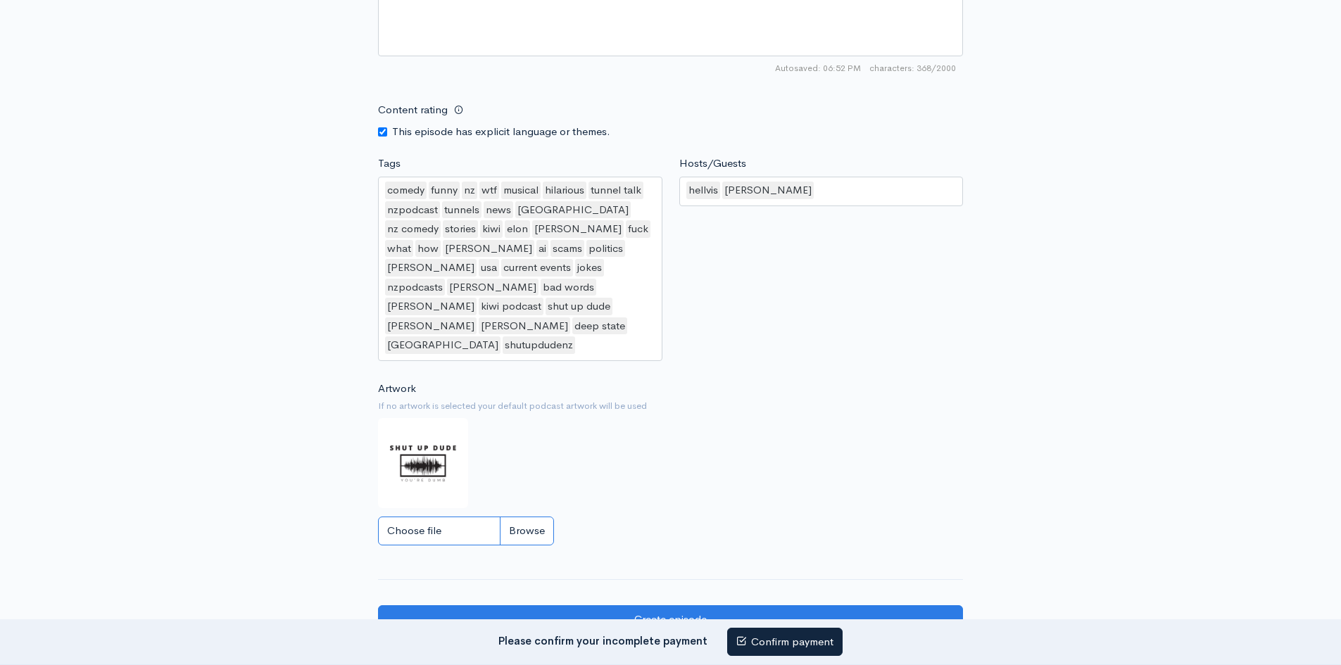
type input "C:\fakepath\archie logo 1.jpg"
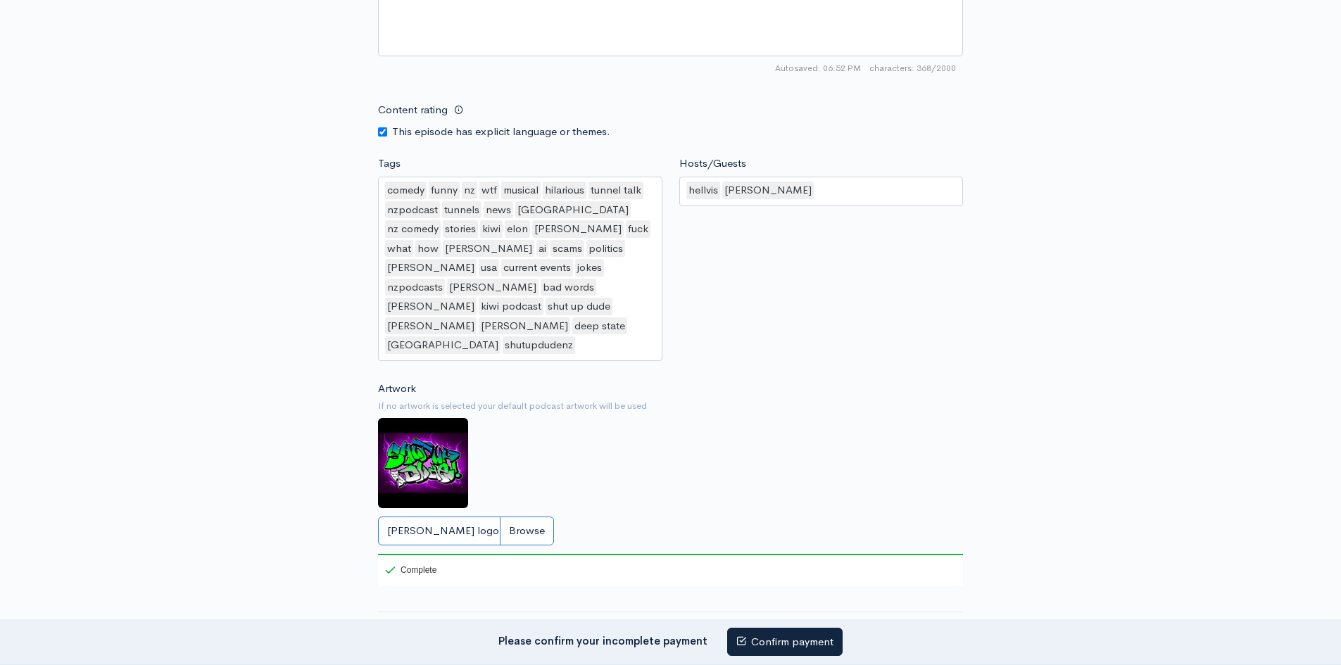
scroll to position [1266, 0]
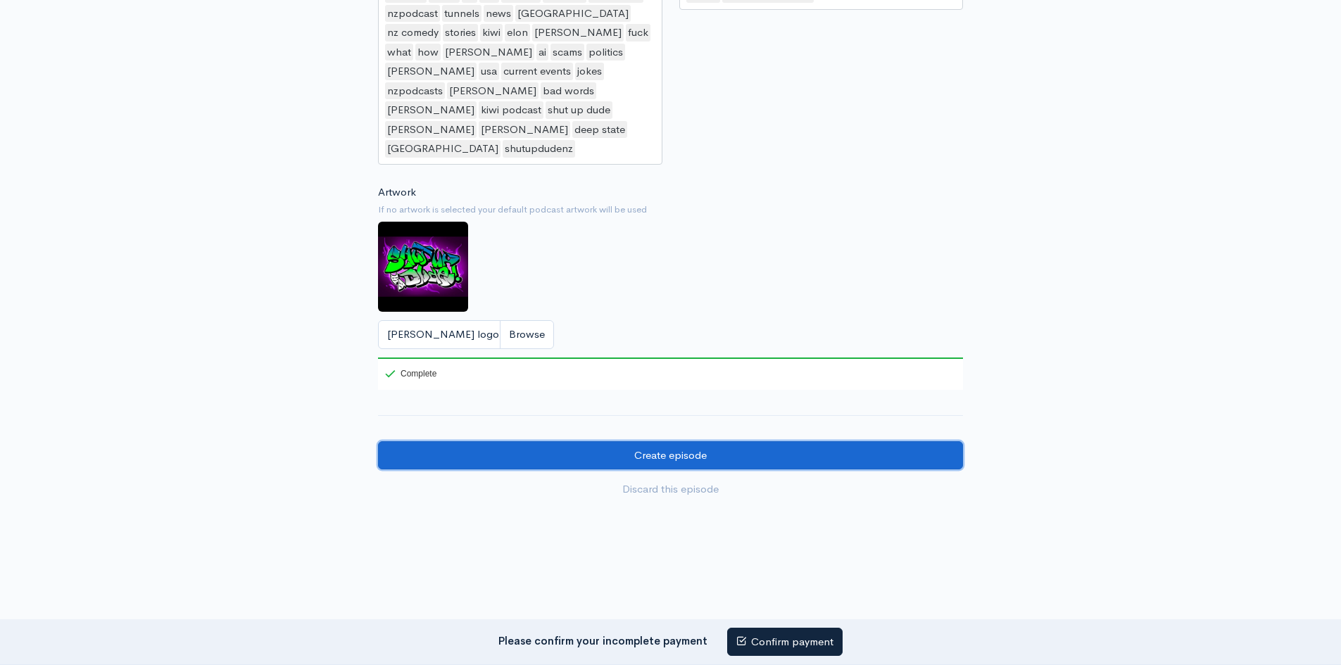
click at [640, 441] on input "Create episode" at bounding box center [670, 455] width 585 height 29
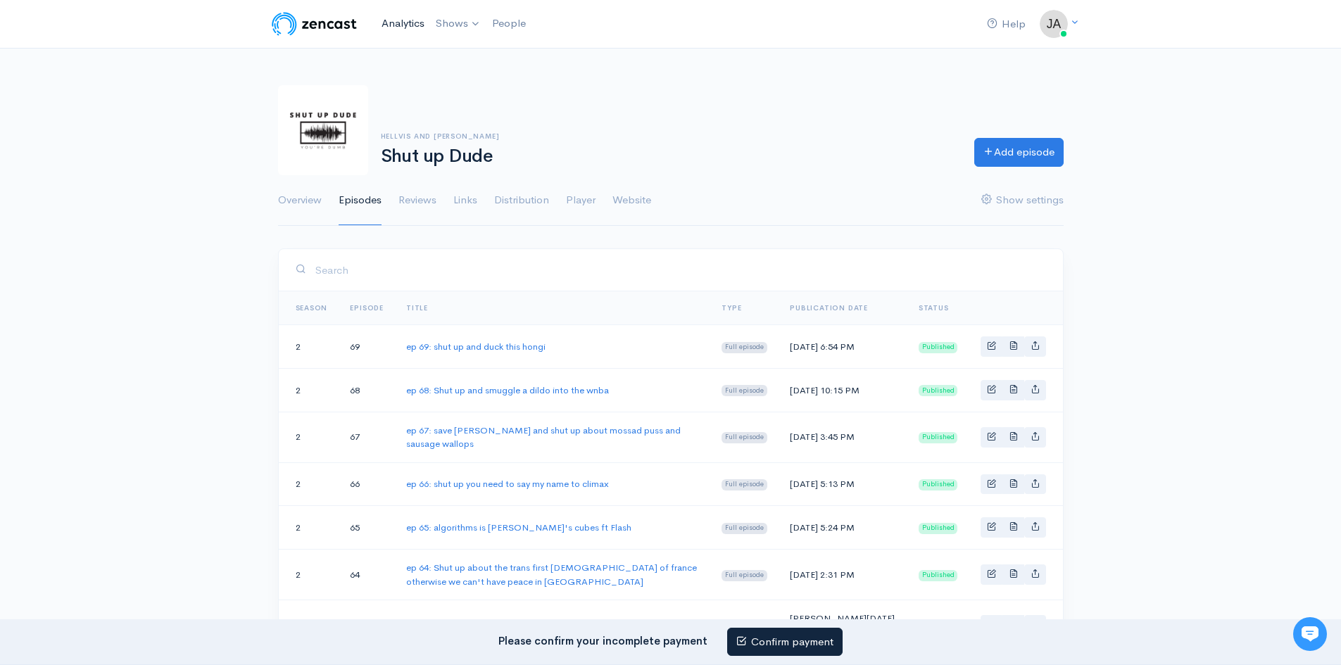
click at [405, 25] on link "Analytics" at bounding box center [403, 23] width 54 height 30
